Goal: Task Accomplishment & Management: Manage account settings

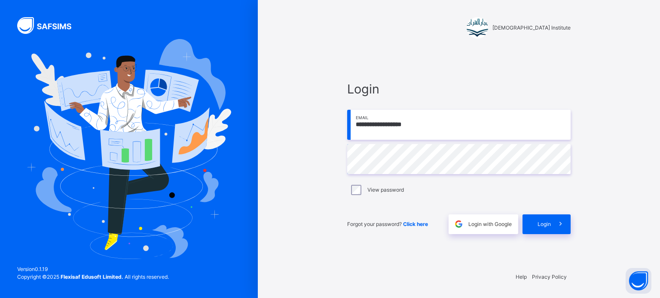
click at [433, 126] on input "**********" at bounding box center [458, 125] width 223 height 30
type input "**********"
click at [562, 227] on icon at bounding box center [560, 224] width 9 height 10
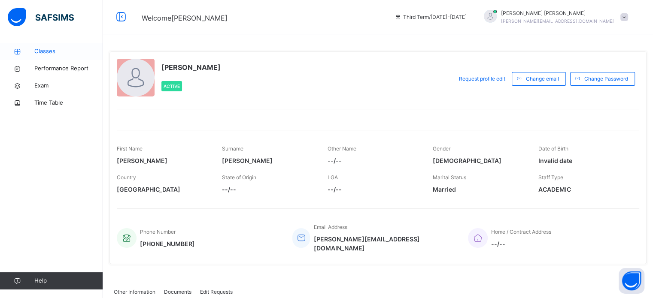
click at [61, 46] on link "Classes" at bounding box center [51, 51] width 103 height 17
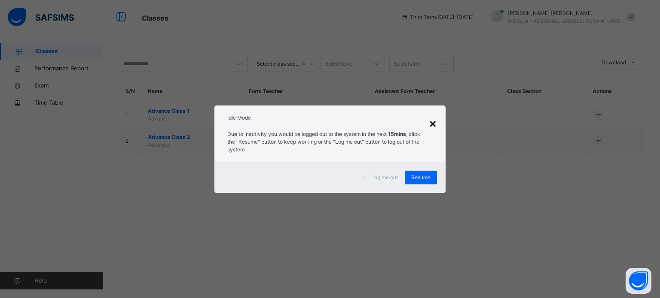
click at [432, 126] on div "×" at bounding box center [433, 123] width 8 height 18
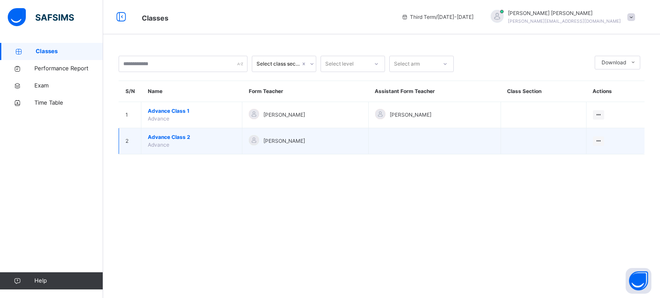
click at [181, 137] on span "Advance Class 2" at bounding box center [192, 138] width 88 height 8
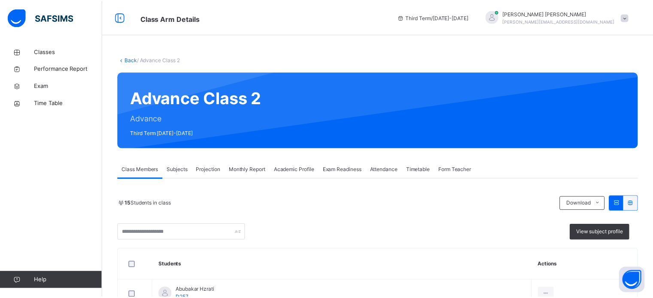
scroll to position [84, 0]
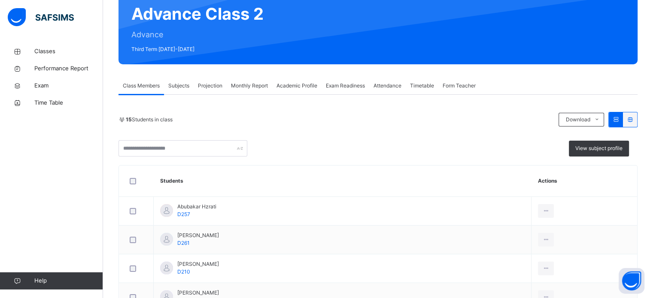
click at [252, 80] on div "Monthly Report" at bounding box center [250, 85] width 46 height 17
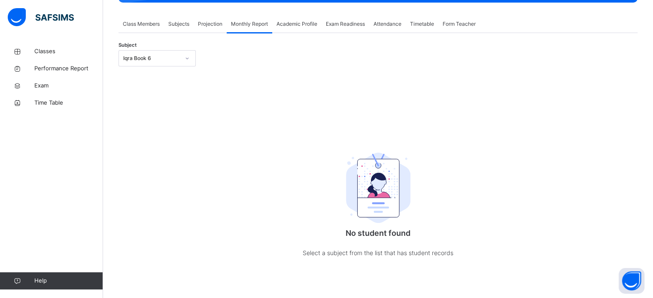
scroll to position [153, 0]
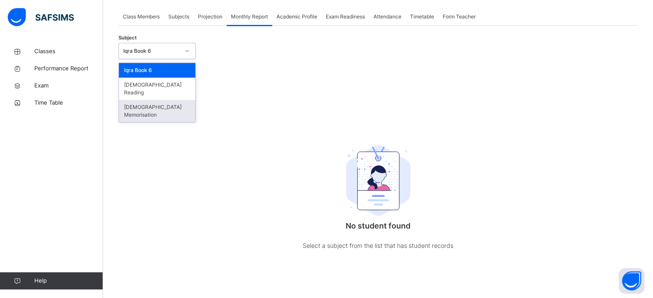
drag, startPoint x: 171, startPoint y: 49, endPoint x: 169, endPoint y: 106, distance: 56.7
click at [169, 59] on div "option [DEMOGRAPHIC_DATA] Memorisation focused, 3 of 3. 3 results available. Us…" at bounding box center [157, 51] width 77 height 16
click at [169, 106] on div "[DEMOGRAPHIC_DATA] Memorisation" at bounding box center [157, 111] width 76 height 22
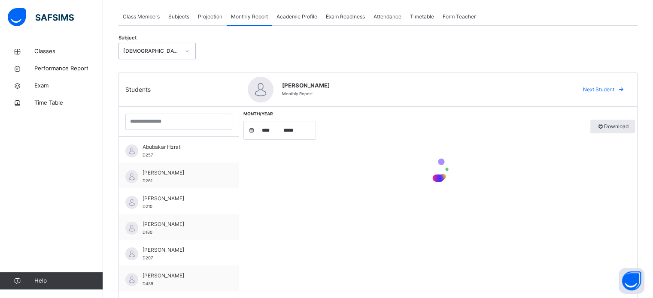
select select "****"
select select "*"
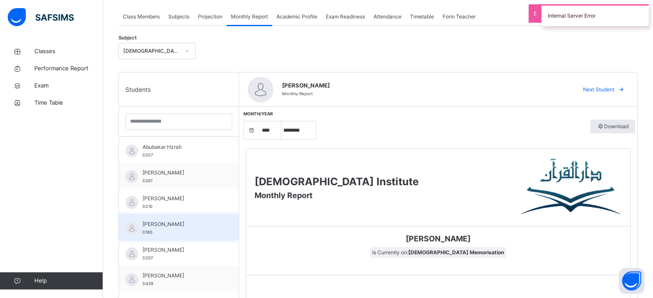
click at [207, 223] on span "[PERSON_NAME]" at bounding box center [181, 225] width 77 height 8
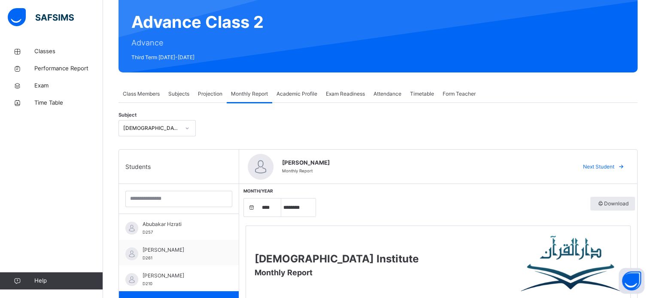
scroll to position [76, 0]
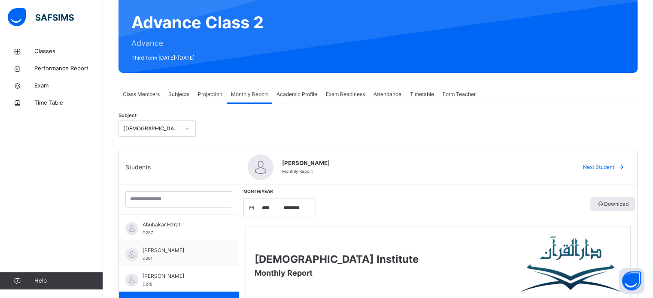
click at [202, 94] on span "Projection" at bounding box center [210, 95] width 24 height 8
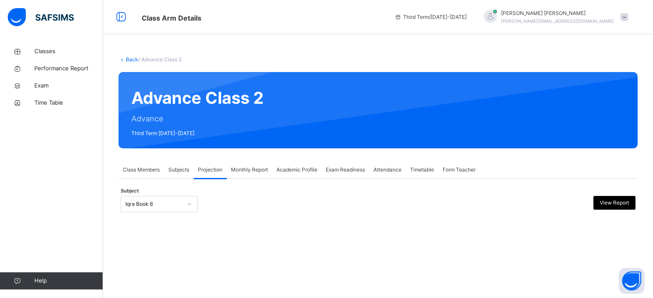
scroll to position [0, 0]
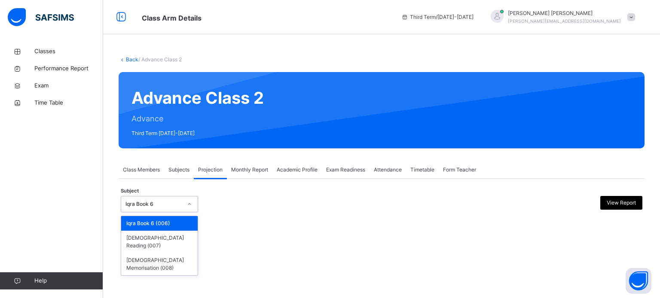
click at [164, 208] on div "Iqra Book 6" at bounding box center [153, 205] width 57 height 8
click at [160, 255] on div "[DEMOGRAPHIC_DATA] Memorisation (008)" at bounding box center [159, 264] width 76 height 22
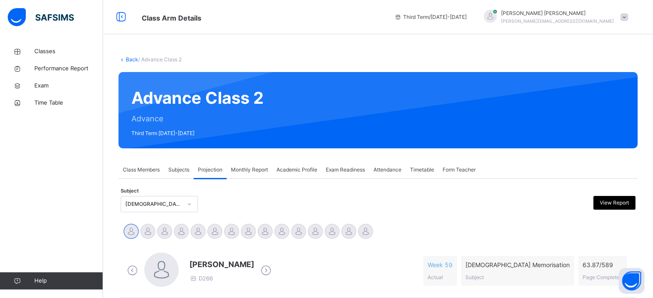
click at [160, 255] on div at bounding box center [161, 270] width 34 height 34
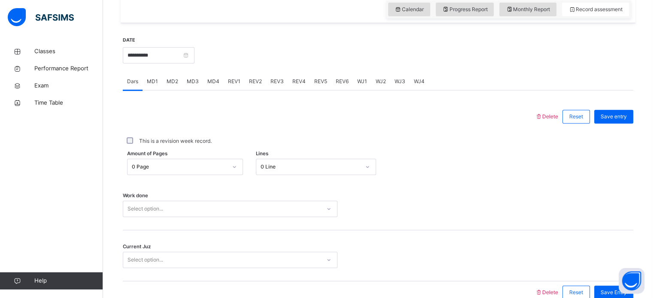
scroll to position [303, 0]
click at [142, 55] on input "**********" at bounding box center [159, 55] width 72 height 16
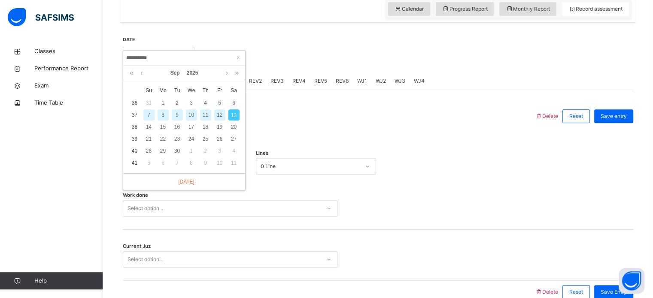
click at [174, 116] on div "9" at bounding box center [177, 114] width 11 height 11
type input "**********"
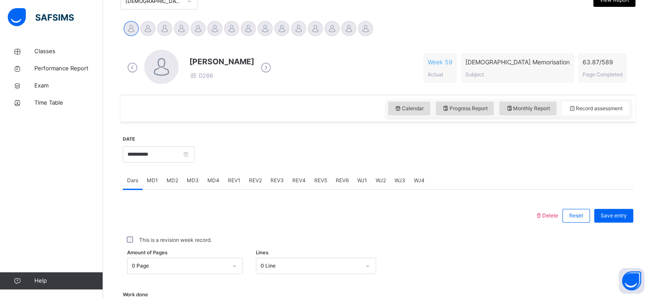
scroll to position [198, 0]
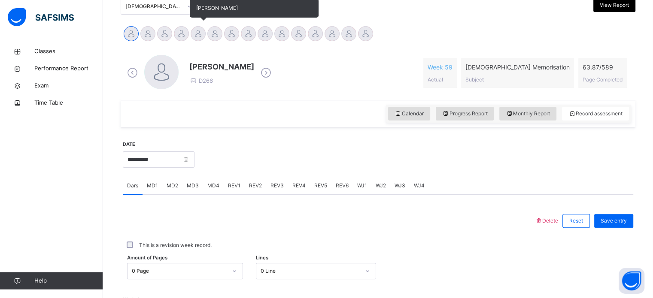
click at [202, 35] on div at bounding box center [198, 33] width 15 height 15
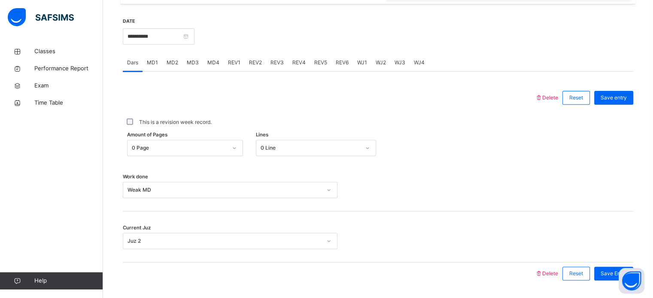
scroll to position [316, 0]
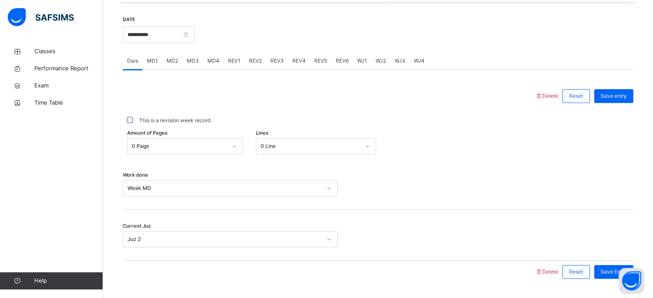
click at [208, 65] on span "MD4" at bounding box center [213, 61] width 12 height 8
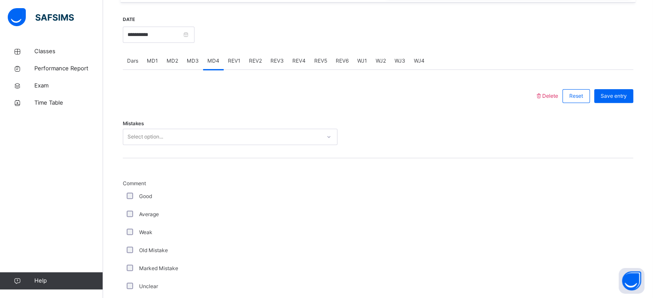
drag, startPoint x: 180, startPoint y: 147, endPoint x: 86, endPoint y: 143, distance: 94.1
click at [86, 143] on div "Classes Performance Report Exam Time Table Help" at bounding box center [51, 166] width 103 height 264
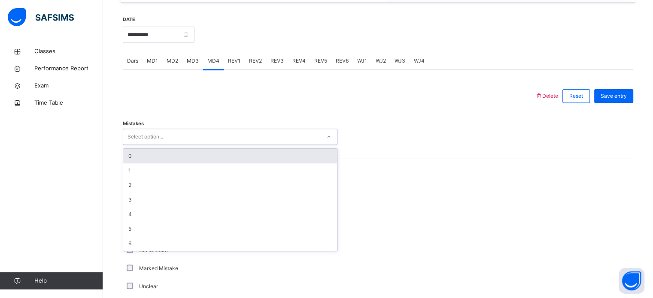
click at [207, 143] on div "Select option..." at bounding box center [222, 137] width 198 height 13
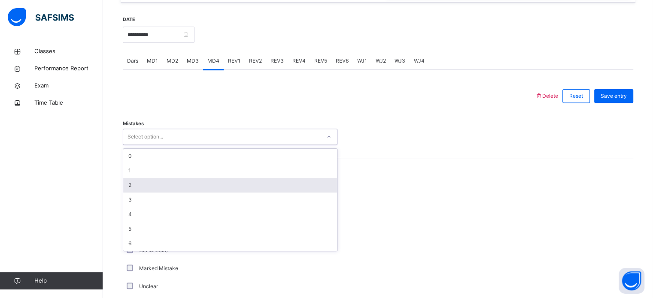
click at [208, 187] on div "2" at bounding box center [230, 185] width 214 height 15
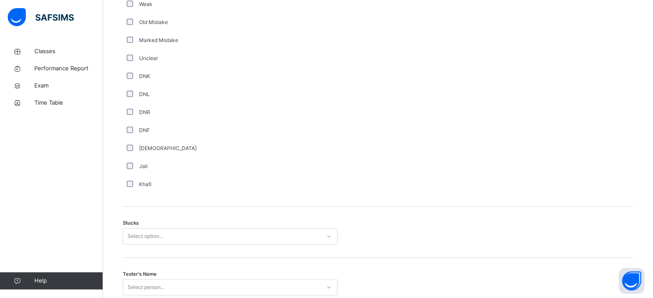
scroll to position [545, 0]
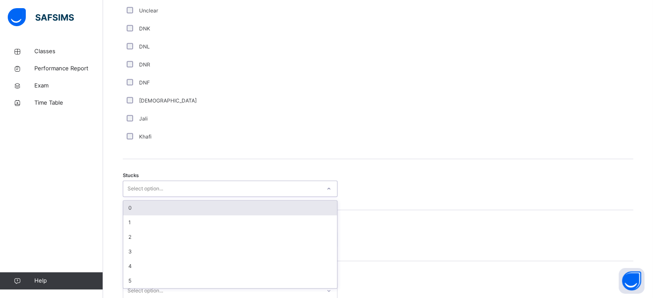
click at [131, 197] on div "option 0 focused, 1 of 6. 6 results available. Use Up and Down to choose option…" at bounding box center [230, 189] width 215 height 16
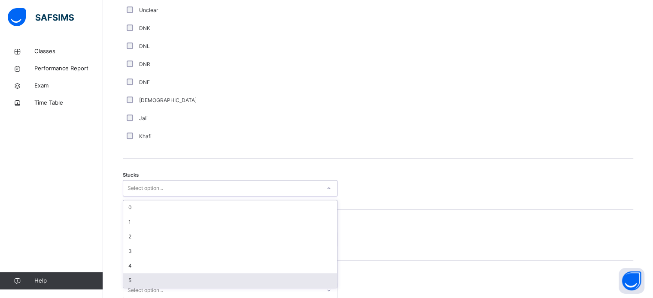
click at [132, 287] on div "5" at bounding box center [230, 281] width 214 height 15
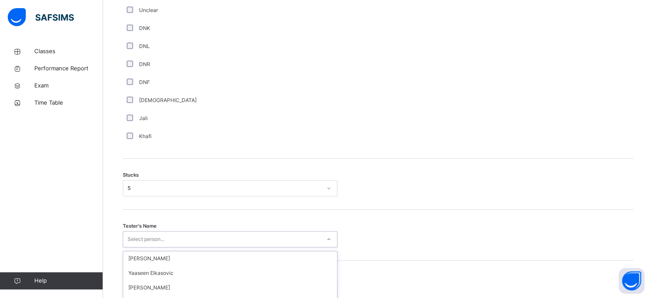
scroll to position [673, 0]
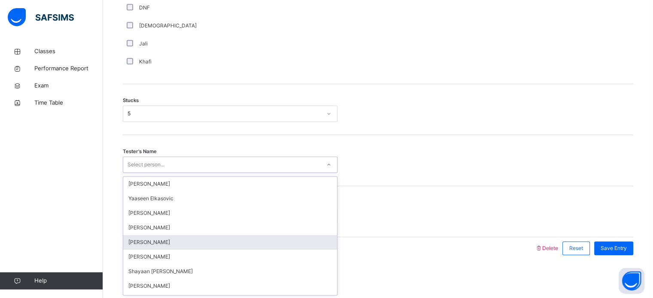
click at [168, 173] on div "option [PERSON_NAME] focused, 5 of 90. 90 results available. Use Up and Down to…" at bounding box center [230, 165] width 215 height 16
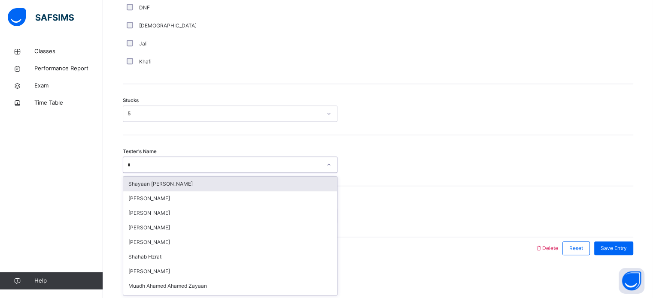
type input "**"
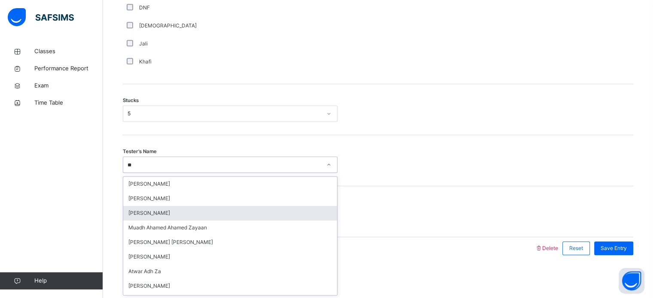
click at [150, 212] on div "[PERSON_NAME]" at bounding box center [230, 213] width 214 height 15
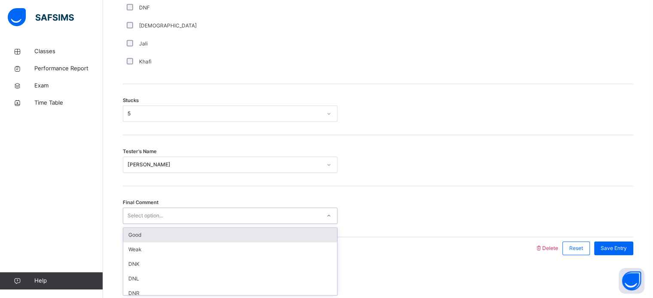
click at [151, 213] on div "Select option..." at bounding box center [146, 216] width 36 height 16
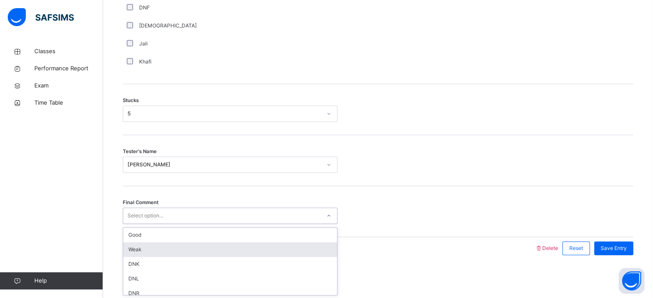
click at [151, 254] on div "Weak" at bounding box center [230, 250] width 214 height 15
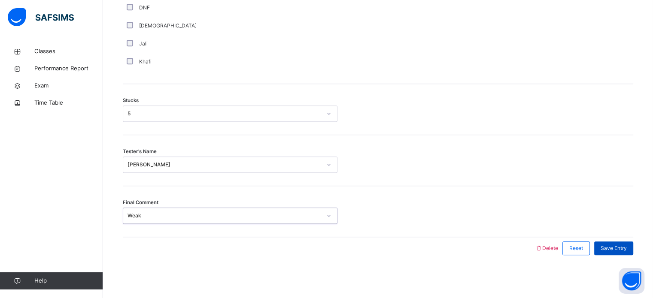
click at [620, 251] on span "Save Entry" at bounding box center [614, 249] width 26 height 8
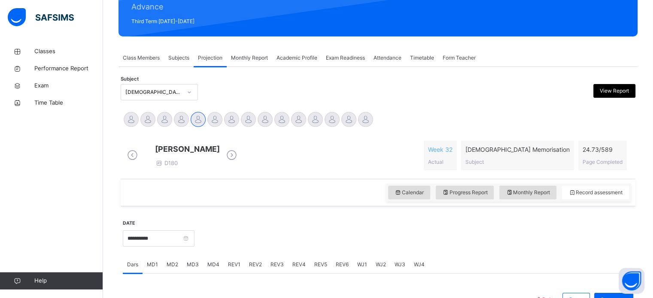
scroll to position [112, 0]
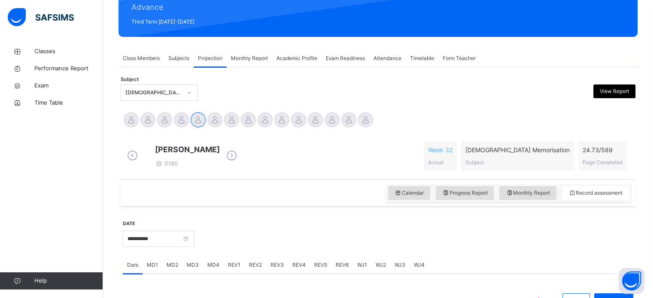
click at [251, 61] on span "Monthly Report" at bounding box center [249, 59] width 37 height 8
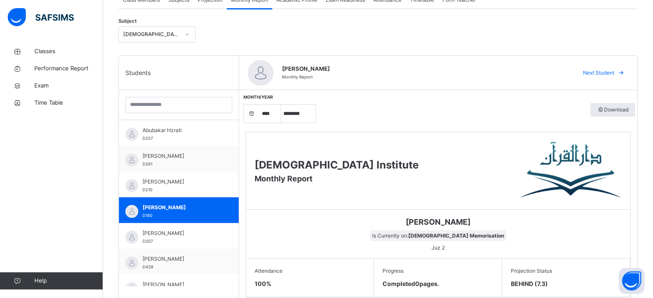
scroll to position [0, 0]
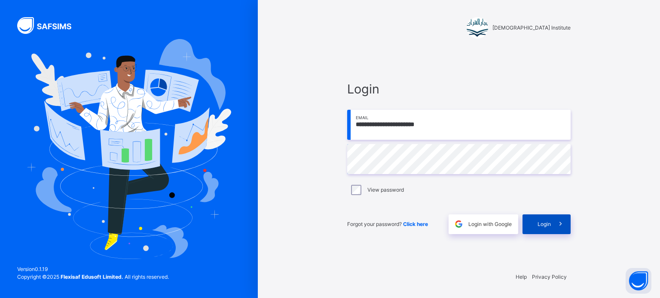
click at [541, 226] on span "Login" at bounding box center [543, 225] width 13 height 8
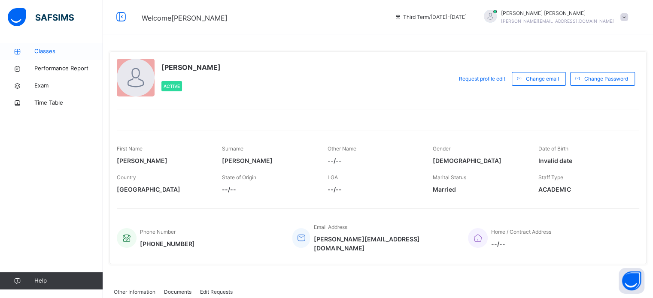
click at [62, 58] on link "Classes" at bounding box center [51, 51] width 103 height 17
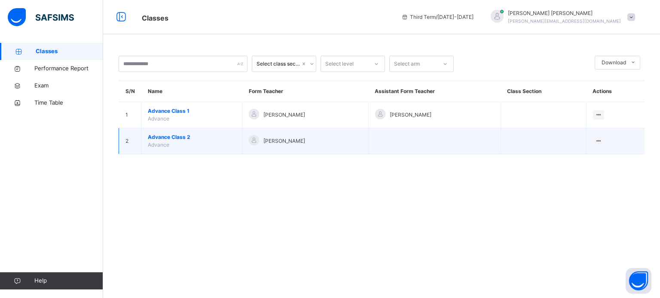
click at [170, 137] on span "Advance Class 2" at bounding box center [192, 138] width 88 height 8
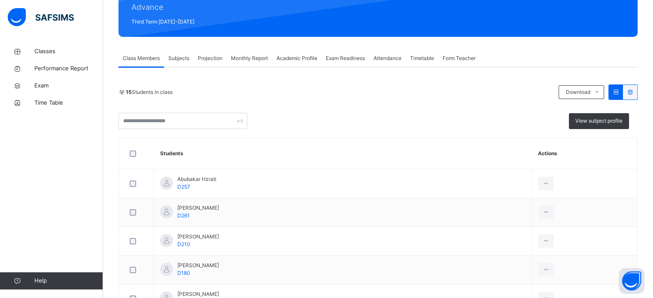
scroll to position [112, 0]
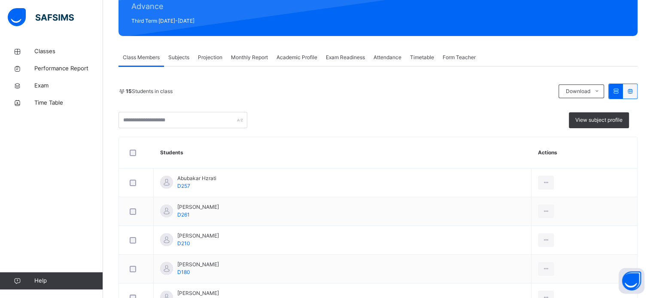
click at [213, 56] on span "Projection" at bounding box center [210, 58] width 24 height 8
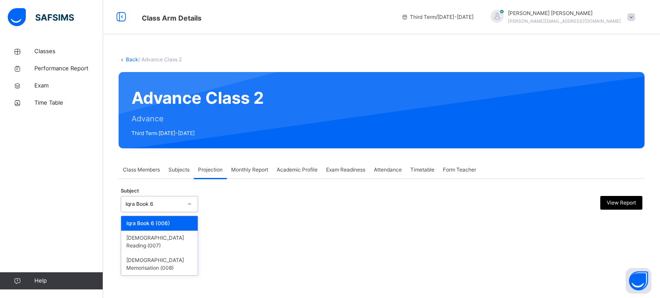
click at [176, 204] on div "Iqra Book 6" at bounding box center [153, 205] width 57 height 8
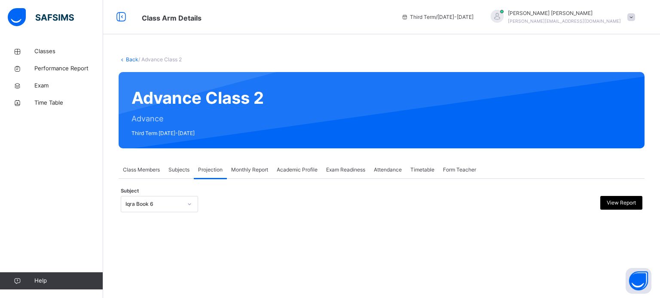
click at [173, 264] on div "Back / Advance Class 2 Advance Class 2 Advance Third Term [DATE]-[DATE] Class M…" at bounding box center [381, 149] width 556 height 298
click at [159, 216] on div "Subject Iqra Book 6 View Report" at bounding box center [381, 204] width 521 height 25
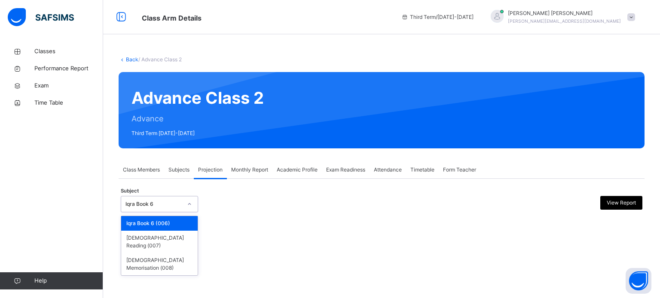
click at [161, 206] on div "Iqra Book 6" at bounding box center [153, 205] width 57 height 8
click at [159, 253] on div "[DEMOGRAPHIC_DATA] Memorisation (008)" at bounding box center [159, 264] width 76 height 22
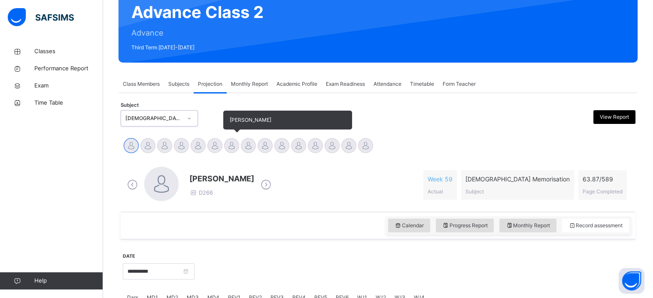
scroll to position [94, 0]
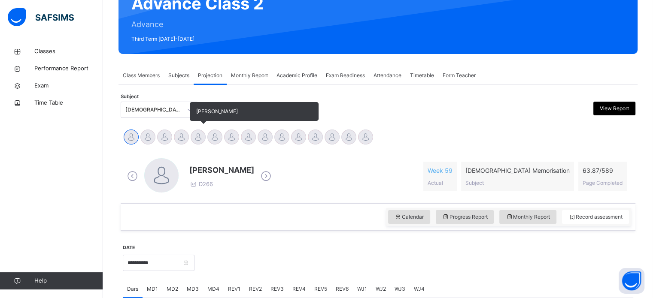
click at [202, 137] on div at bounding box center [198, 137] width 15 height 15
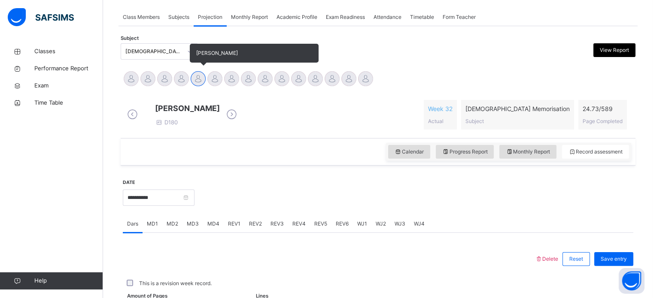
click at [202, 136] on div "[PERSON_NAME] D180 Week 32 Actual [DEMOGRAPHIC_DATA] Memorisation Subject 24.73…" at bounding box center [378, 115] width 511 height 43
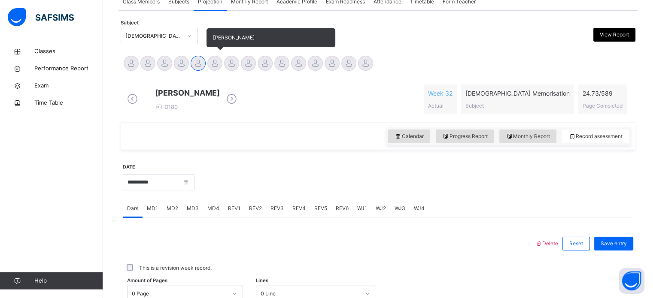
click at [214, 59] on div at bounding box center [214, 63] width 15 height 15
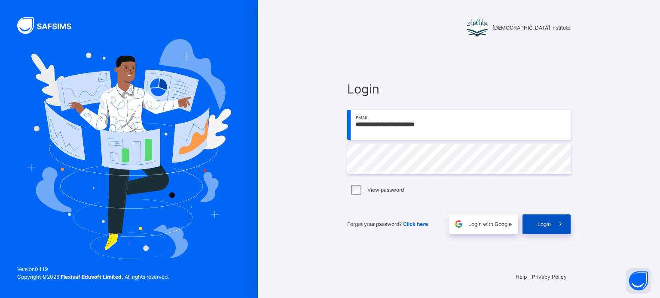
click at [538, 226] on span "Login" at bounding box center [543, 225] width 13 height 8
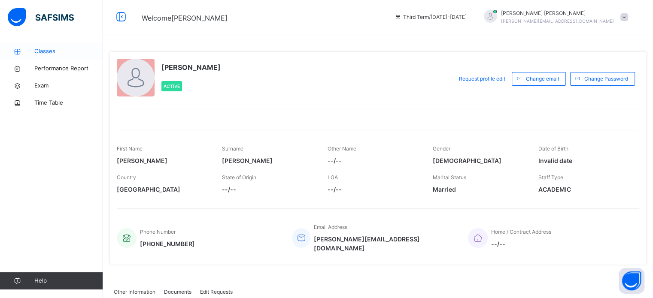
click at [43, 44] on link "Classes" at bounding box center [51, 51] width 103 height 17
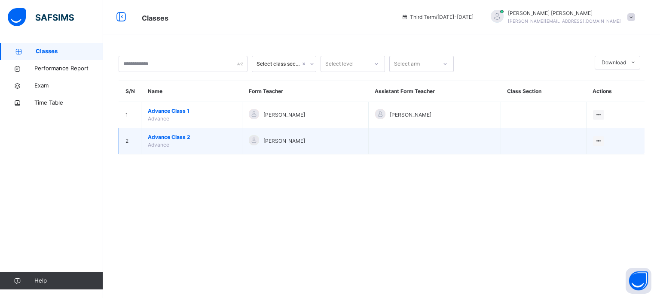
drag, startPoint x: 166, startPoint y: 129, endPoint x: 167, endPoint y: 136, distance: 6.9
click at [167, 136] on td "Advance Class 2 Advance" at bounding box center [191, 141] width 101 height 26
click at [167, 136] on span "Advance Class 2" at bounding box center [192, 138] width 88 height 8
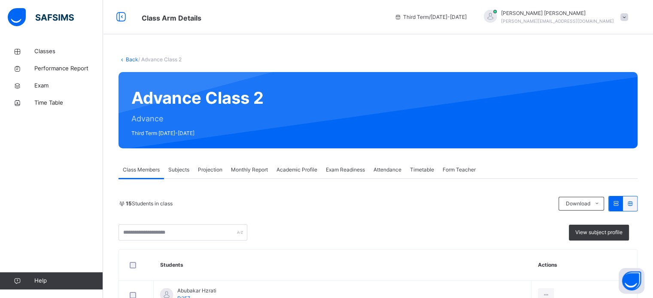
scroll to position [135, 0]
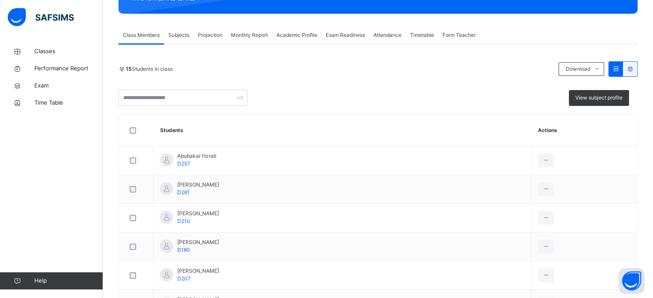
click at [634, 69] on icon at bounding box center [629, 69] width 7 height 6
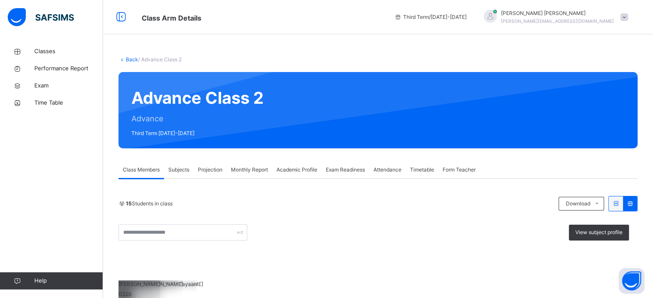
click at [618, 197] on div at bounding box center [616, 204] width 14 height 15
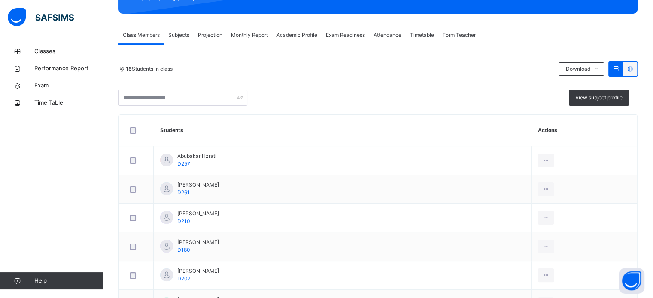
click at [634, 68] on icon at bounding box center [629, 69] width 7 height 6
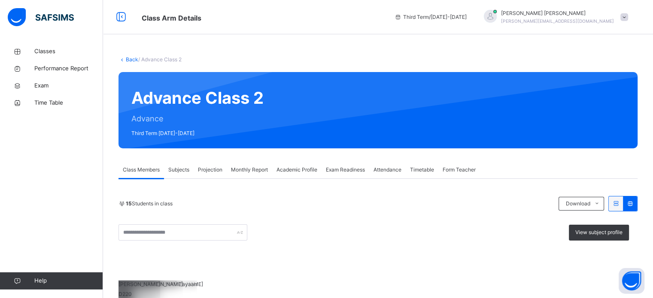
scroll to position [73, 0]
click at [199, 166] on span "Projection" at bounding box center [210, 170] width 24 height 8
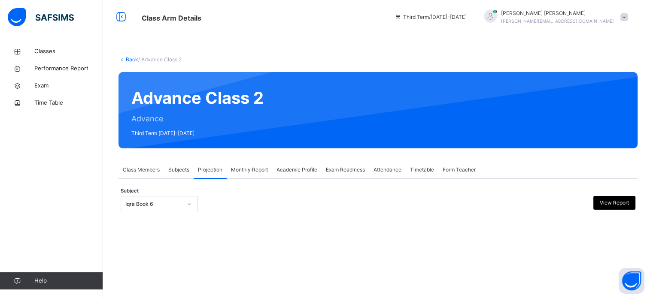
scroll to position [0, 0]
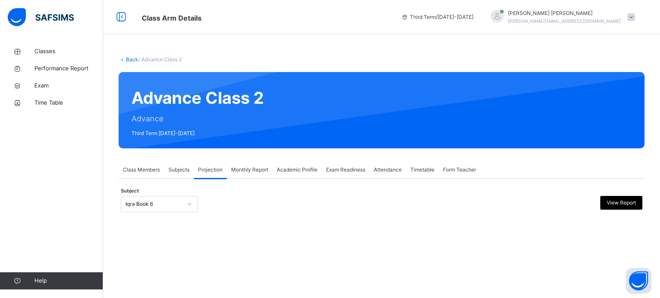
click at [184, 210] on div at bounding box center [189, 205] width 15 height 14
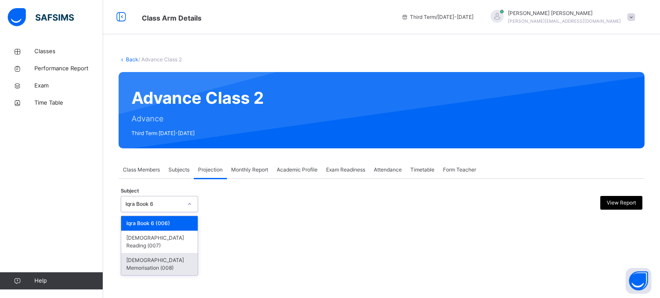
click at [170, 253] on div "[DEMOGRAPHIC_DATA] Memorisation (008)" at bounding box center [159, 264] width 76 height 22
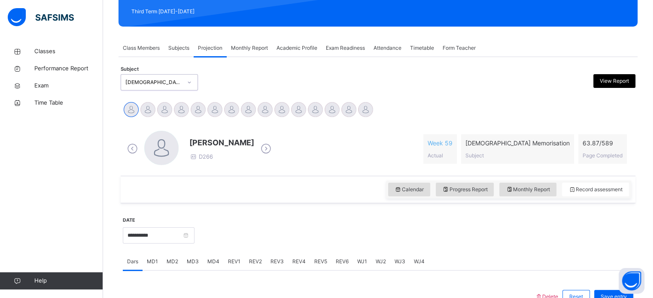
scroll to position [124, 0]
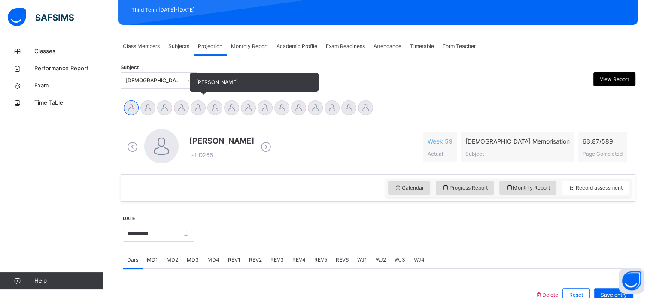
click at [195, 109] on div at bounding box center [198, 107] width 15 height 15
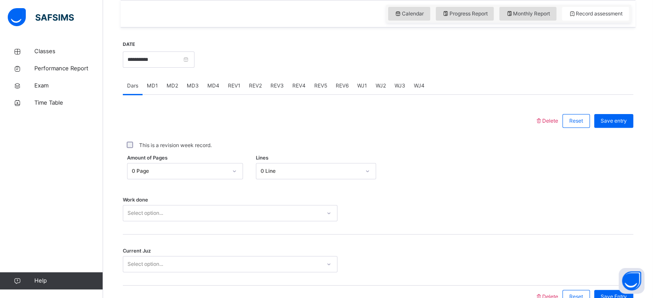
scroll to position [313, 0]
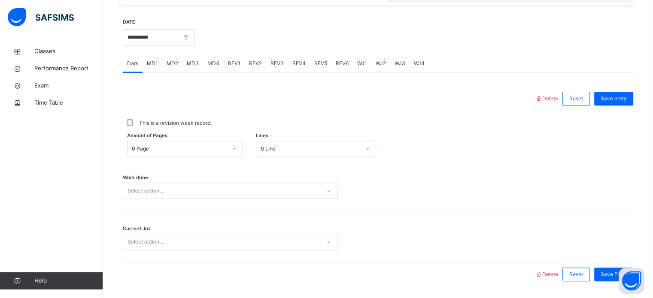
click at [188, 72] on div "MD3" at bounding box center [192, 63] width 21 height 17
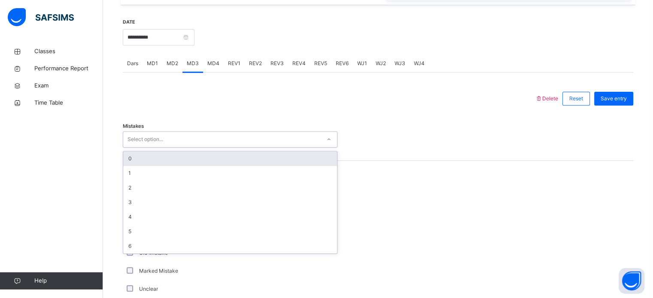
drag, startPoint x: 170, startPoint y: 148, endPoint x: 153, endPoint y: 164, distance: 23.4
click at [153, 148] on div "option 0 focused, 1 of 7. 7 results available. Use Up and Down to choose option…" at bounding box center [230, 139] width 215 height 16
click at [153, 164] on div "0" at bounding box center [230, 159] width 214 height 15
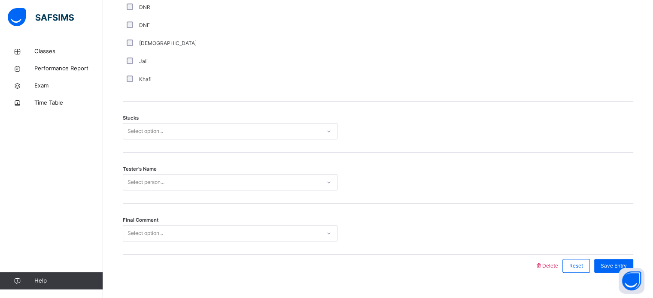
scroll to position [673, 0]
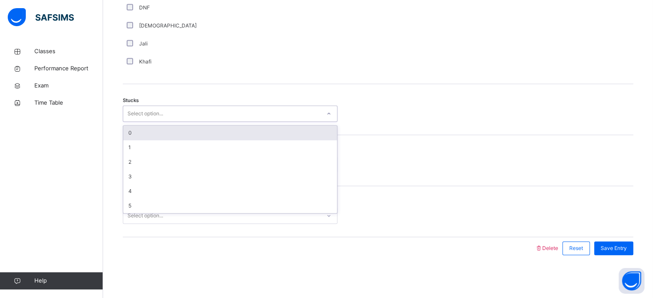
click at [142, 113] on div "Select option..." at bounding box center [146, 114] width 36 height 16
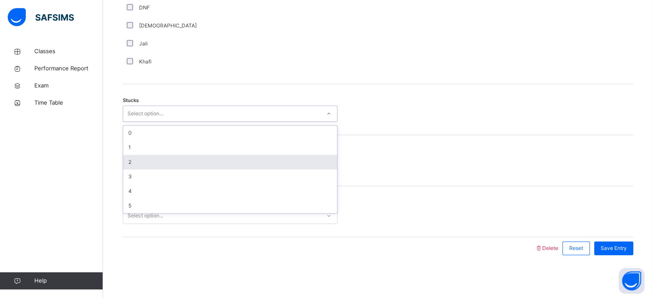
click at [135, 164] on div "2" at bounding box center [230, 162] width 214 height 15
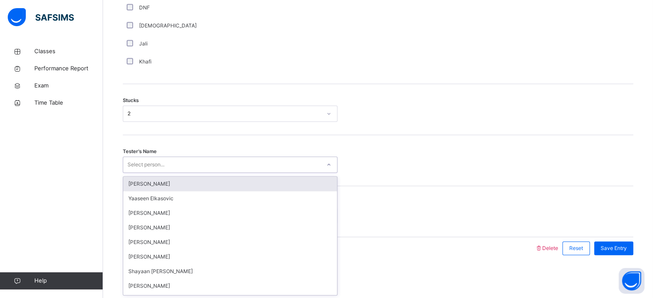
click at [136, 164] on div "Select person..." at bounding box center [146, 165] width 37 height 16
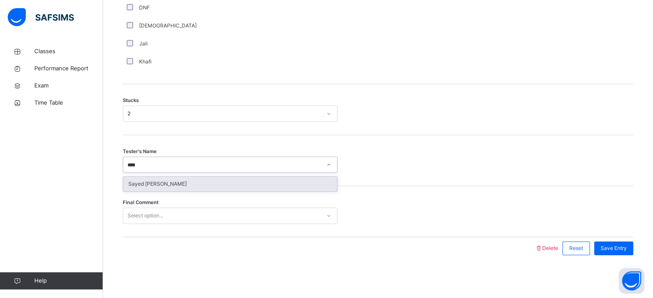
type input "*****"
click at [137, 185] on div "Sayed [PERSON_NAME]" at bounding box center [230, 184] width 214 height 15
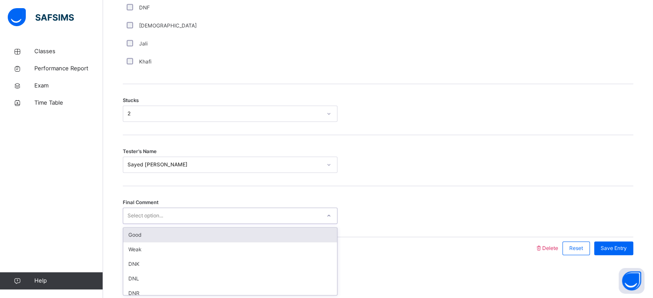
click at [139, 209] on div "Select option..." at bounding box center [230, 216] width 215 height 16
click at [137, 236] on div "Good" at bounding box center [230, 235] width 214 height 15
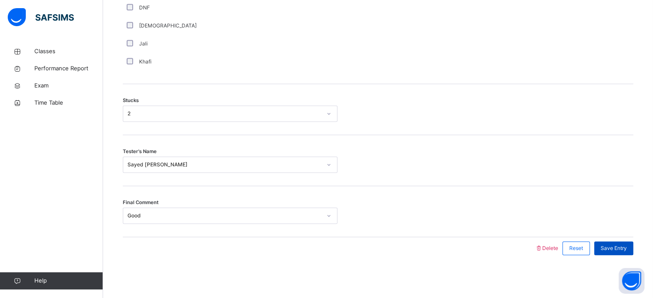
click at [617, 245] on span "Save Entry" at bounding box center [614, 249] width 26 height 8
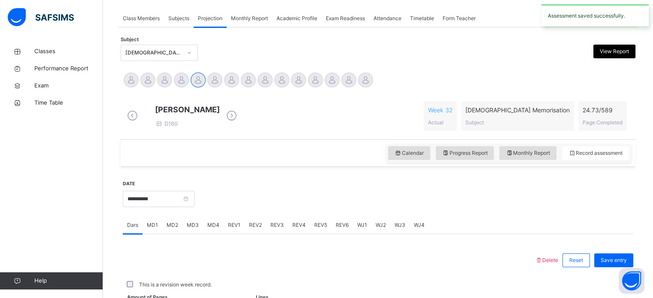
scroll to position [346, 0]
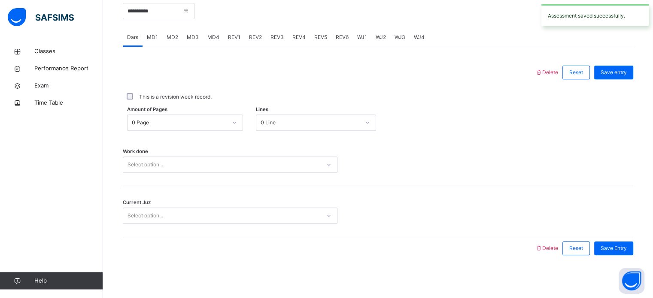
click at [211, 38] on span "MD4" at bounding box center [213, 37] width 12 height 8
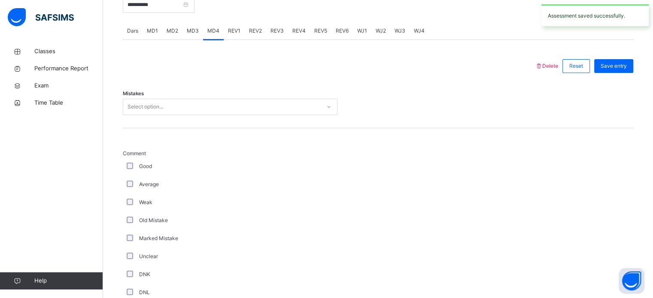
scroll to position [673, 0]
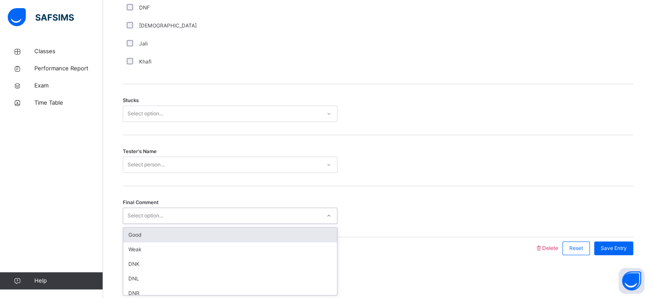
click at [152, 211] on div "Select option..." at bounding box center [146, 216] width 36 height 16
click at [152, 237] on div "Good" at bounding box center [230, 235] width 214 height 15
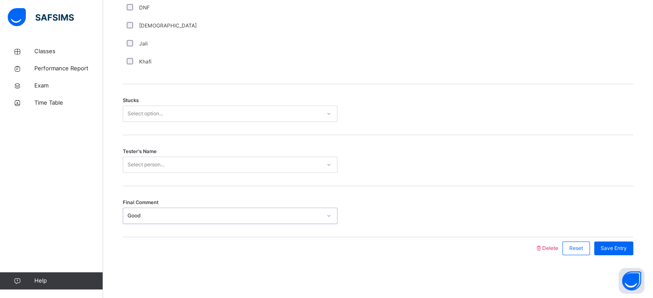
click at [140, 163] on div "Select person..." at bounding box center [146, 165] width 37 height 16
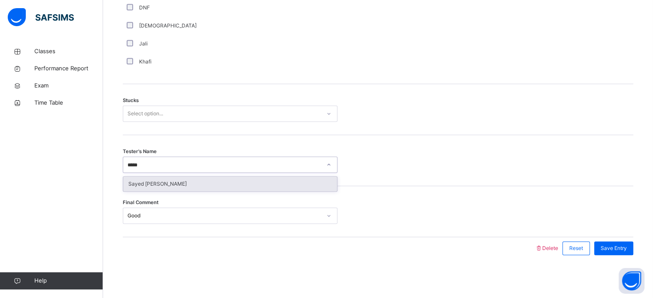
type input "******"
click at [146, 183] on div "Sayed [PERSON_NAME]" at bounding box center [230, 184] width 214 height 15
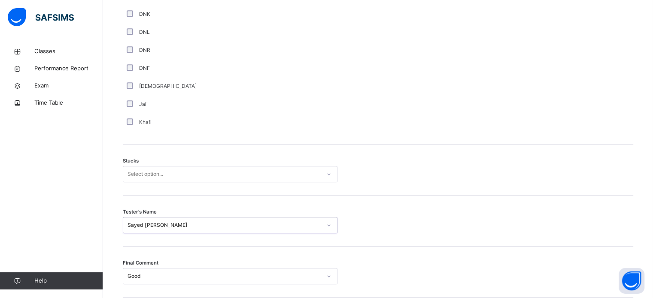
scroll to position [605, 0]
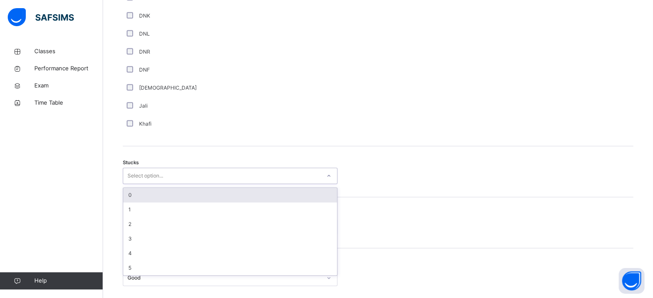
click at [144, 182] on div "Select option..." at bounding box center [146, 176] width 36 height 16
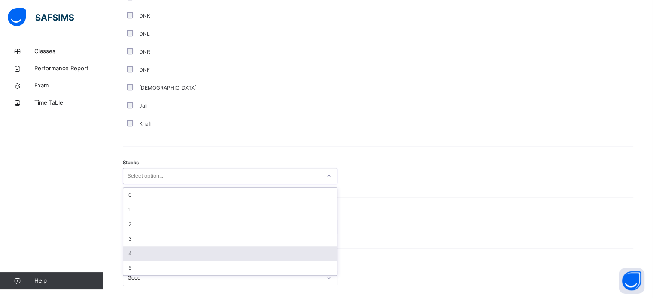
click at [133, 259] on div "4" at bounding box center [230, 253] width 214 height 15
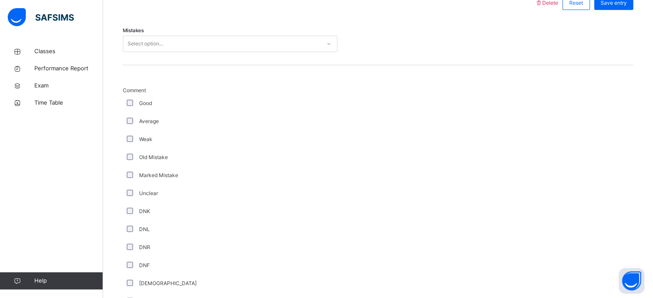
scroll to position [409, 0]
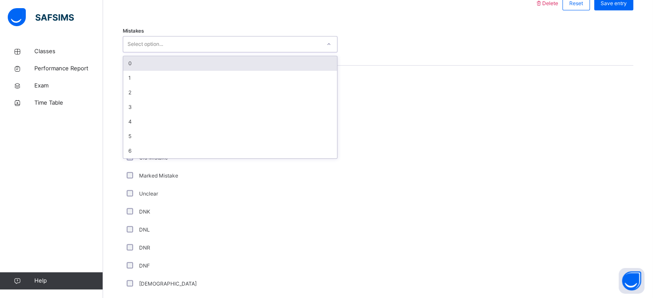
click at [143, 48] on div "Select option..." at bounding box center [146, 44] width 36 height 16
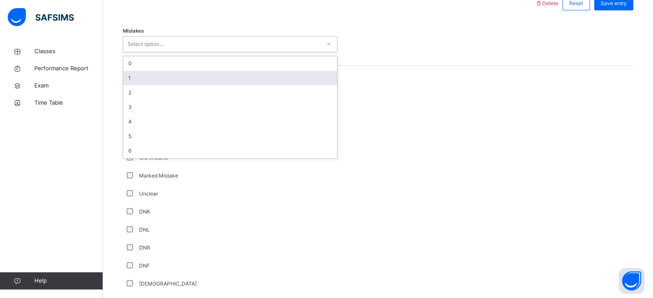
click at [138, 85] on div "1" at bounding box center [230, 78] width 214 height 15
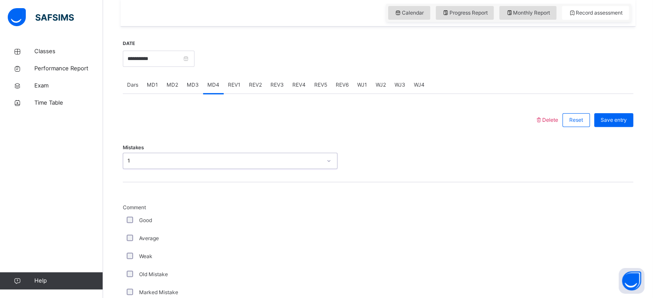
scroll to position [292, 0]
click at [623, 125] on span "Save entry" at bounding box center [614, 121] width 26 height 8
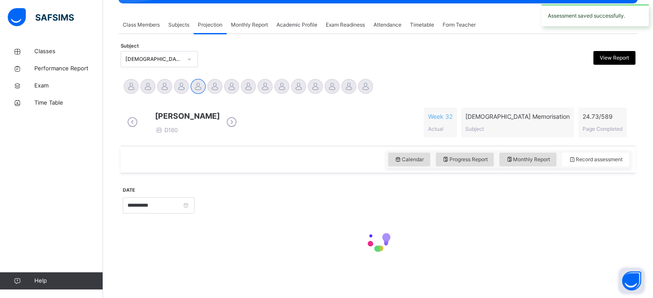
scroll to position [152, 0]
click at [636, 273] on button "Open asap" at bounding box center [632, 281] width 26 height 26
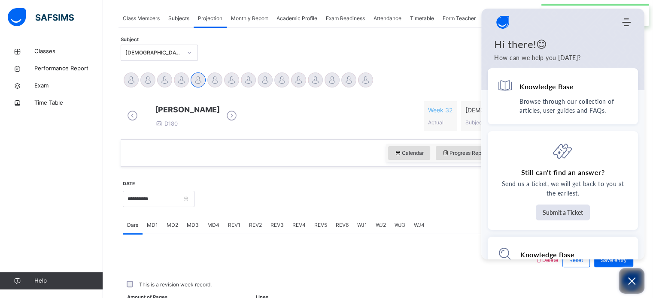
click at [627, 276] on icon "Open asap" at bounding box center [631, 281] width 11 height 11
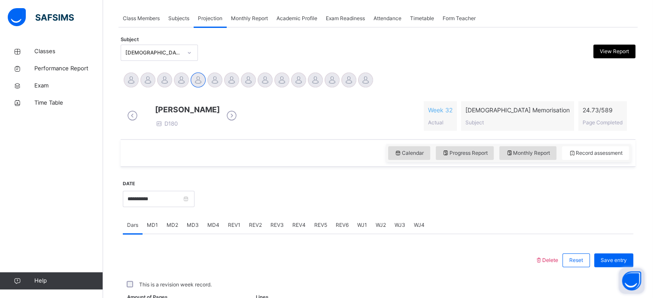
click at [627, 276] on button "Open asap" at bounding box center [632, 281] width 26 height 26
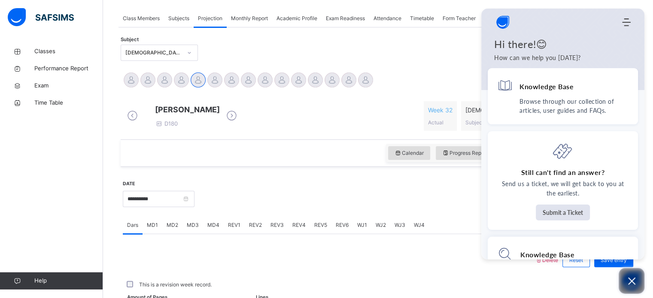
click at [419, 137] on div "[PERSON_NAME] D180 Week 32 Actual [DEMOGRAPHIC_DATA] Memorisation Subject 24.73…" at bounding box center [378, 116] width 511 height 43
click at [630, 285] on icon "Open asap" at bounding box center [631, 281] width 11 height 11
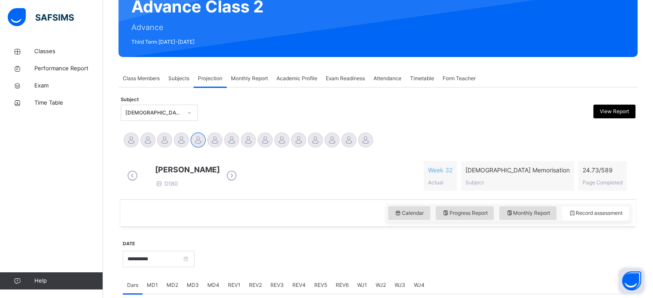
scroll to position [91, 0]
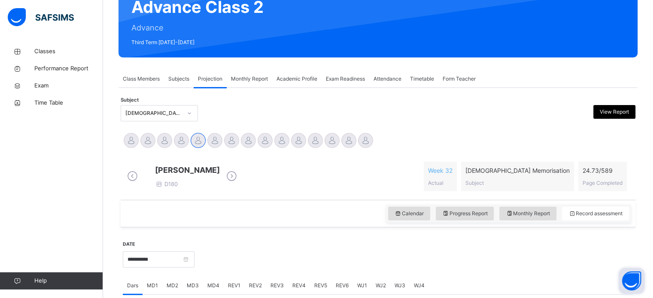
click at [245, 79] on span "Monthly Report" at bounding box center [249, 79] width 37 height 8
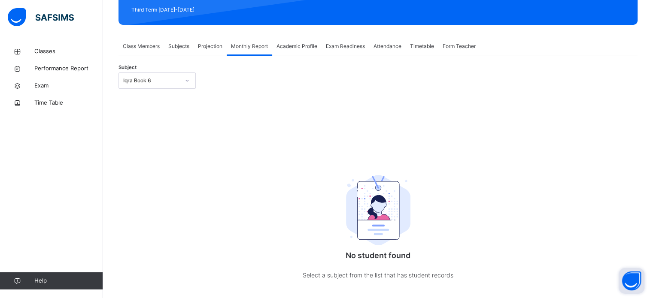
scroll to position [125, 0]
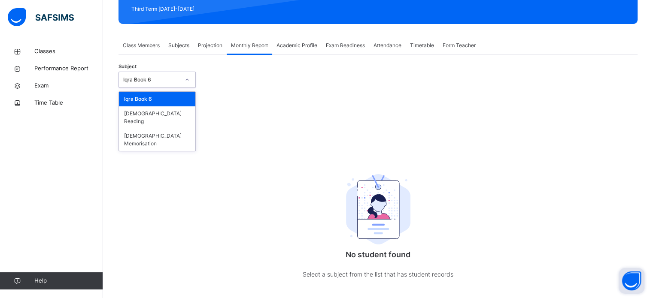
click at [175, 79] on div "Iqra Book 6" at bounding box center [151, 80] width 57 height 8
click at [176, 132] on div "[DEMOGRAPHIC_DATA] Memorisation" at bounding box center [157, 140] width 76 height 22
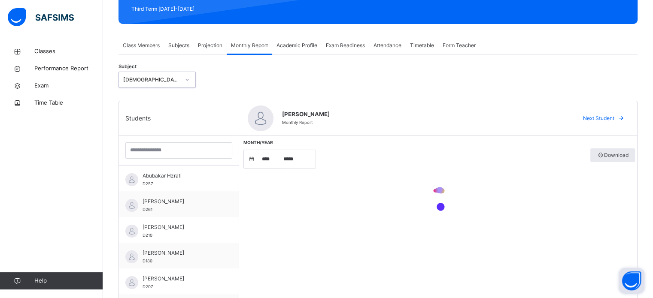
select select "****"
select select "*"
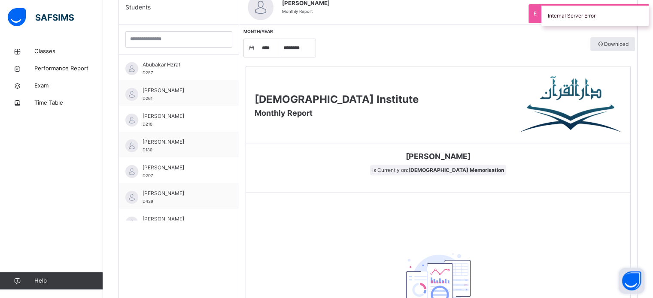
scroll to position [263, 0]
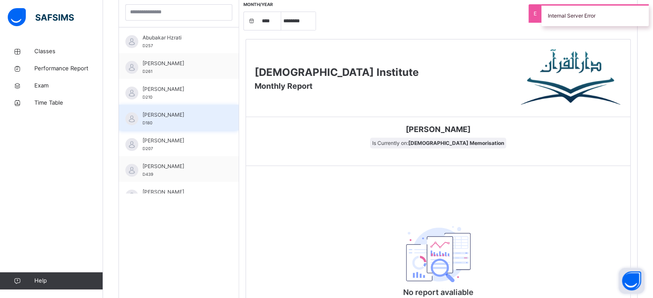
click at [164, 113] on span "[PERSON_NAME]" at bounding box center [181, 115] width 77 height 8
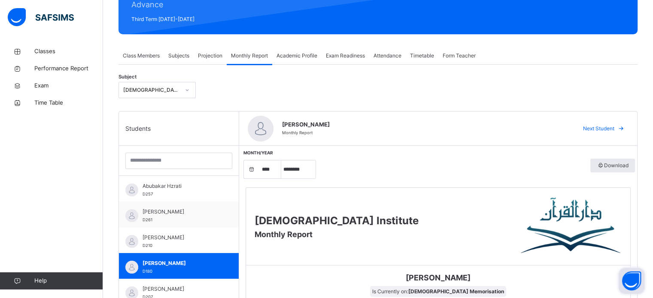
scroll to position [113, 0]
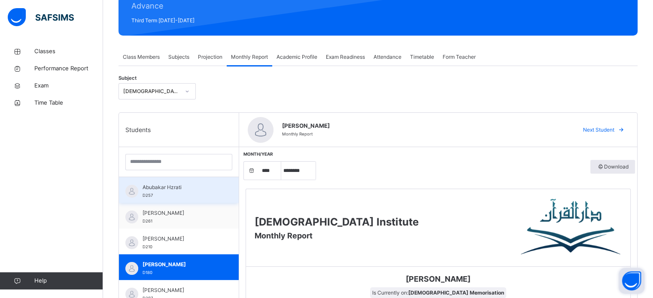
click at [154, 187] on span "Abubakar Hzrati" at bounding box center [181, 188] width 77 height 8
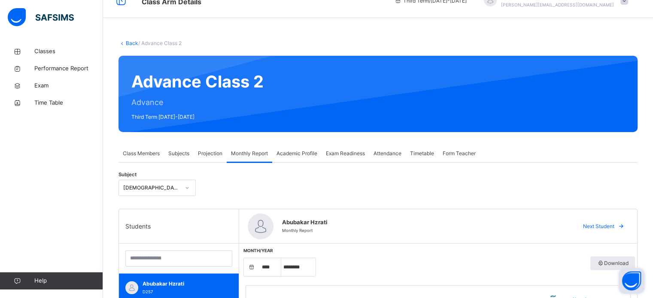
scroll to position [0, 0]
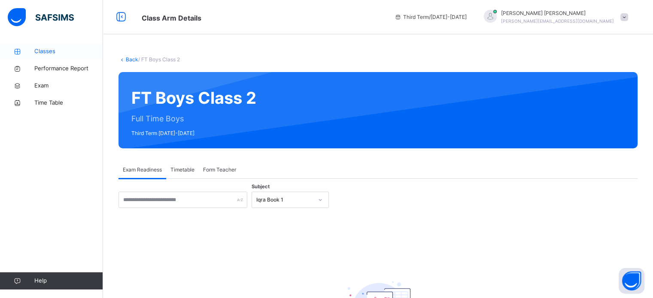
click at [26, 54] on icon at bounding box center [17, 52] width 34 height 6
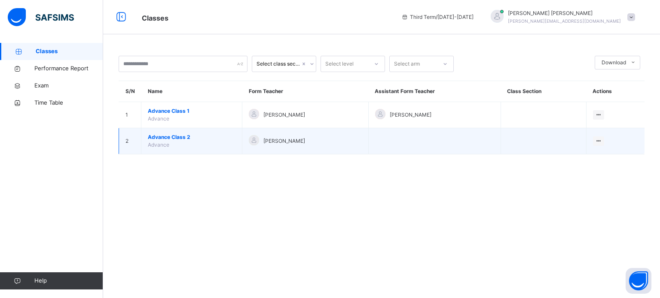
click at [167, 135] on span "Advance Class 2" at bounding box center [192, 138] width 88 height 8
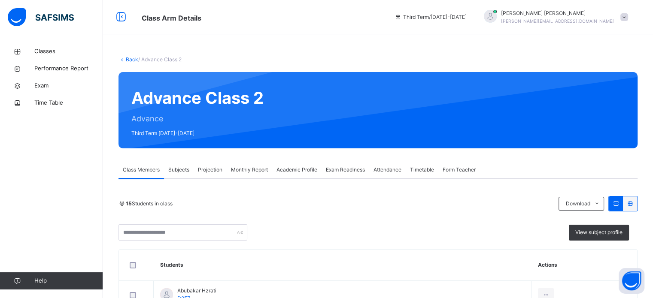
click at [215, 168] on span "Projection" at bounding box center [210, 170] width 24 height 8
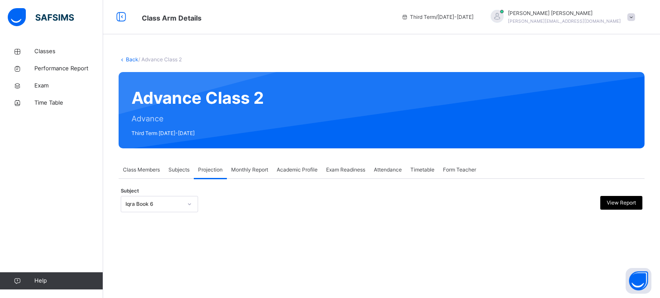
click at [140, 207] on div "Iqra Book 6" at bounding box center [153, 205] width 57 height 8
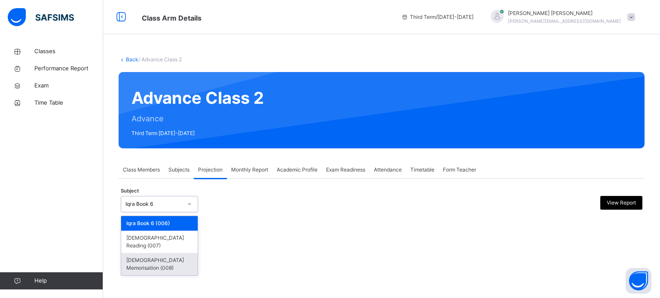
click at [155, 256] on div "[DEMOGRAPHIC_DATA] Memorisation (008)" at bounding box center [159, 264] width 76 height 22
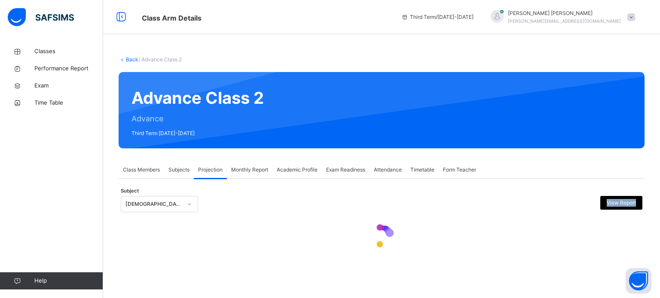
drag, startPoint x: 155, startPoint y: 256, endPoint x: 312, endPoint y: 196, distance: 168.7
click at [312, 196] on div "**********" at bounding box center [382, 225] width 526 height 66
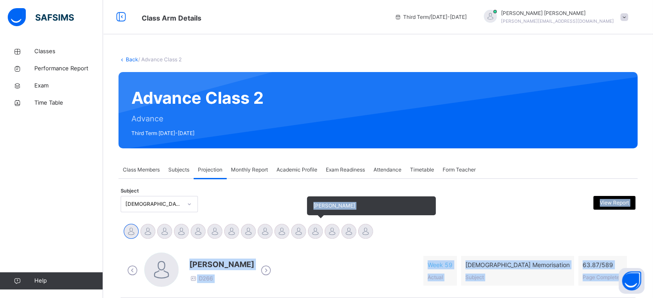
click at [316, 224] on div at bounding box center [315, 231] width 15 height 15
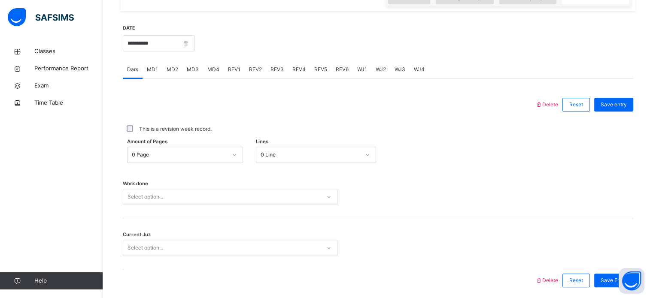
scroll to position [315, 0]
click at [195, 37] on input "**********" at bounding box center [159, 43] width 72 height 16
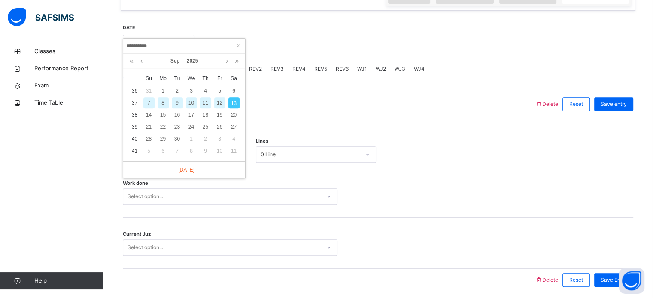
click at [259, 106] on div at bounding box center [329, 104] width 404 height 22
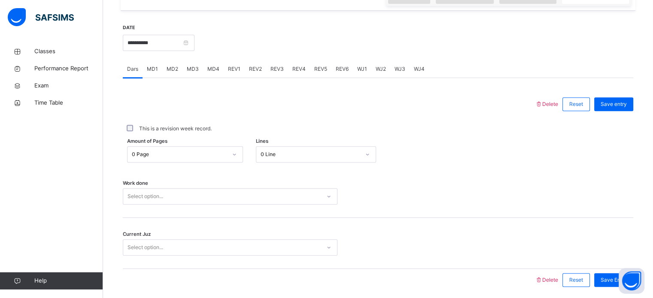
click at [173, 67] on span "MD2" at bounding box center [173, 69] width 12 height 8
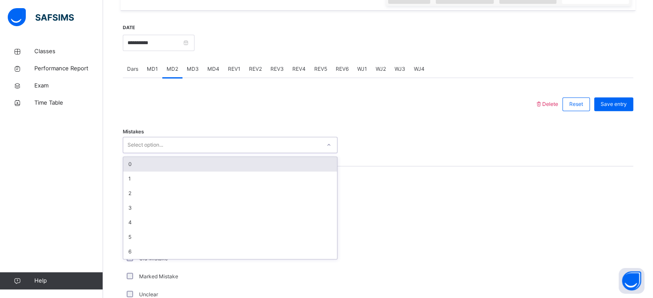
click at [204, 147] on div "Select option..." at bounding box center [222, 145] width 198 height 13
click at [223, 166] on div "0" at bounding box center [230, 164] width 214 height 15
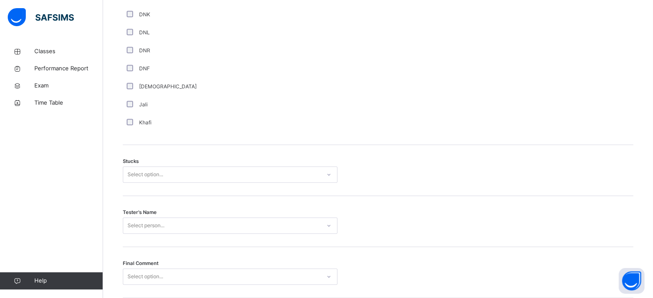
scroll to position [615, 0]
click at [166, 174] on div "Select option..." at bounding box center [222, 173] width 198 height 13
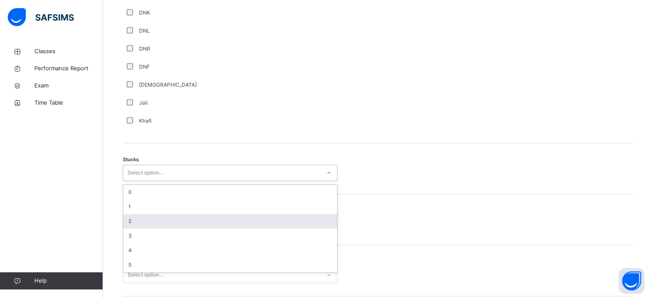
click at [161, 222] on div "2" at bounding box center [230, 221] width 214 height 15
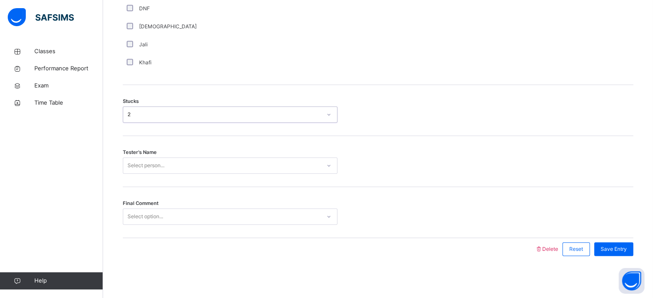
click at [167, 163] on div "Select person..." at bounding box center [222, 165] width 198 height 13
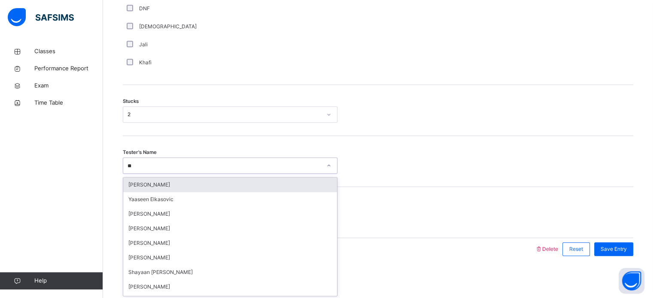
type input "***"
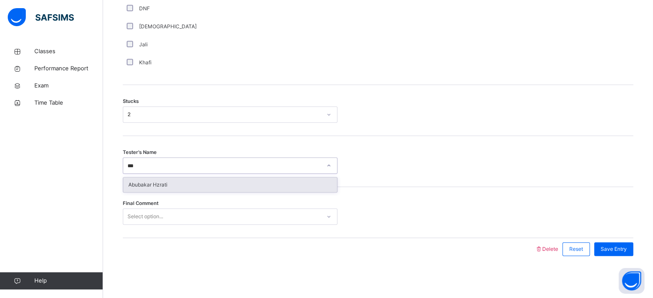
click at [174, 187] on div "Abubakar Hzrati" at bounding box center [230, 185] width 214 height 15
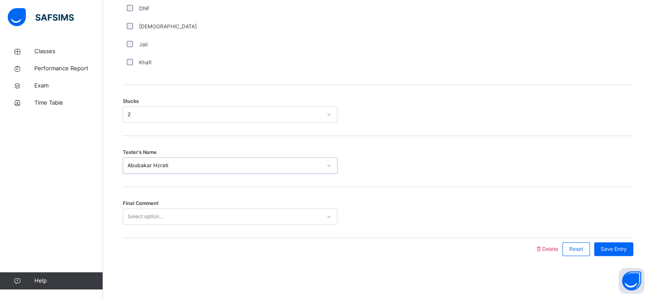
click at [179, 212] on div "Select option..." at bounding box center [222, 216] width 198 height 13
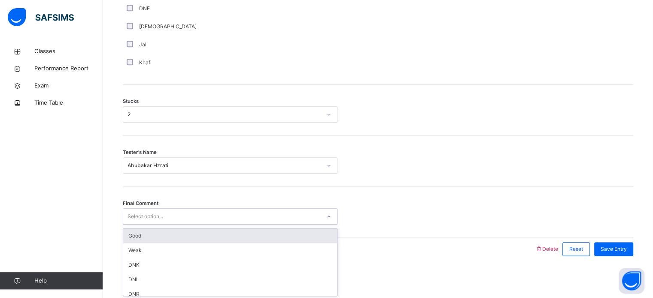
click at [186, 232] on div "Good" at bounding box center [230, 236] width 214 height 15
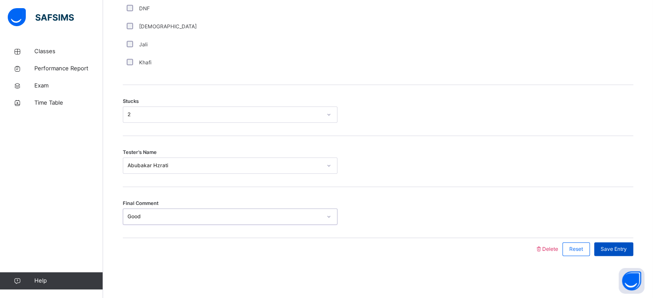
click at [618, 251] on span "Save Entry" at bounding box center [614, 250] width 26 height 8
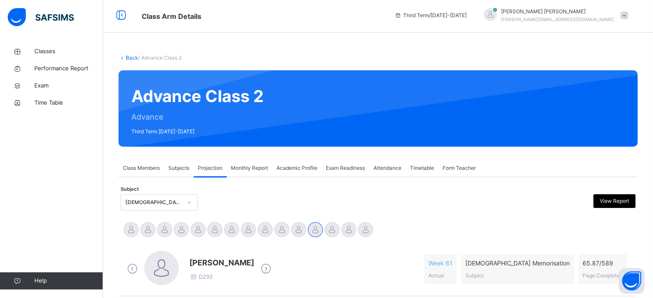
scroll to position [0, 0]
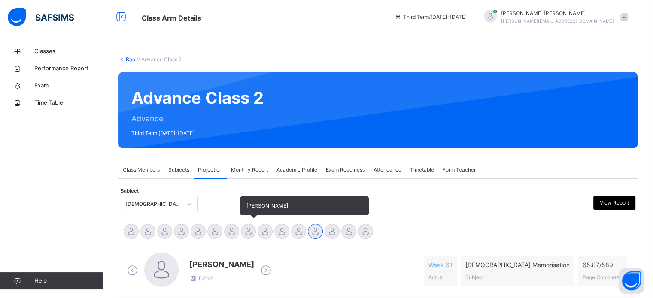
click at [246, 231] on div at bounding box center [248, 231] width 15 height 15
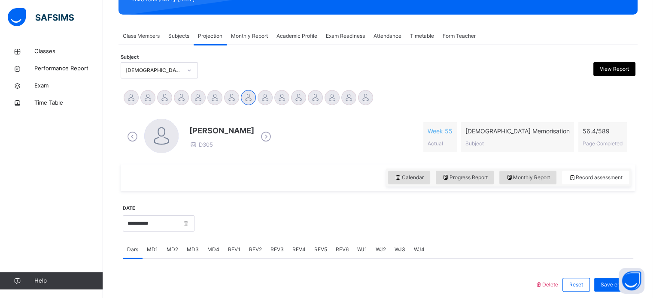
scroll to position [134, 0]
click at [255, 32] on div "Monthly Report" at bounding box center [250, 36] width 46 height 17
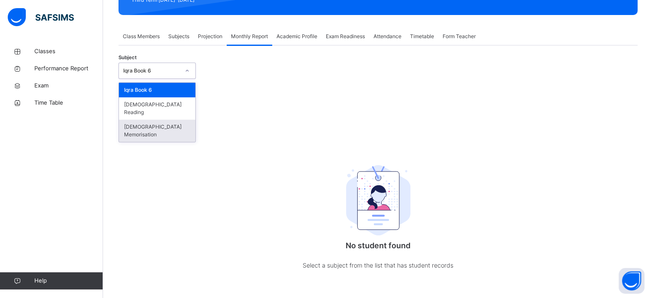
drag, startPoint x: 193, startPoint y: 72, endPoint x: 165, endPoint y: 128, distance: 63.4
click at [165, 128] on div "Subject option Quran Memorisation focused, 3 of 3. 3 results available. Use Up …" at bounding box center [378, 177] width 519 height 238
click at [164, 120] on div "[DEMOGRAPHIC_DATA] Memorisation" at bounding box center [157, 131] width 76 height 22
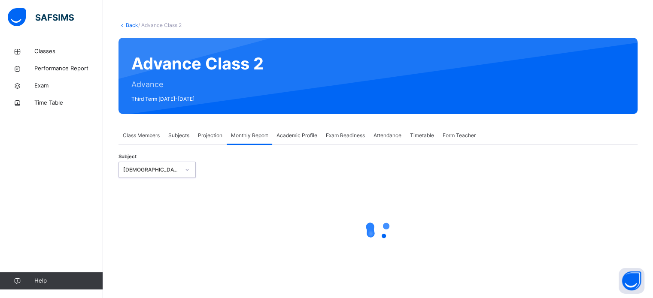
scroll to position [34, 0]
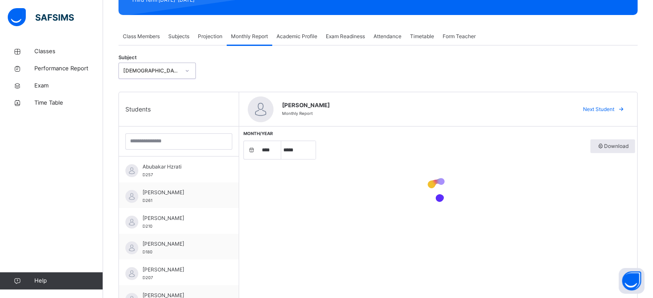
select select "****"
select select "*"
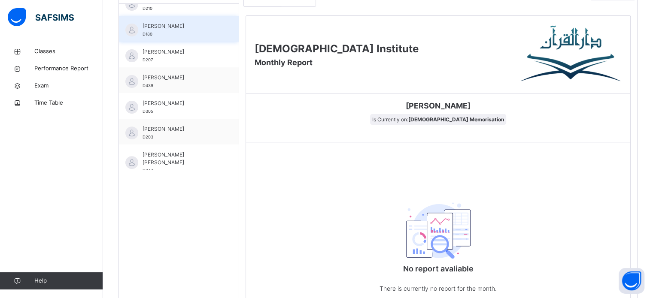
scroll to position [65, 0]
click at [170, 97] on div "Jibraan Hassan D305" at bounding box center [179, 106] width 120 height 26
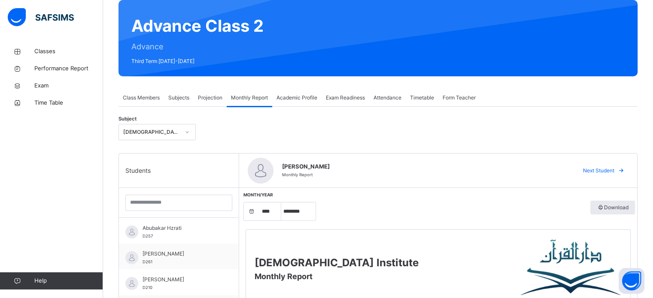
scroll to position [70, 0]
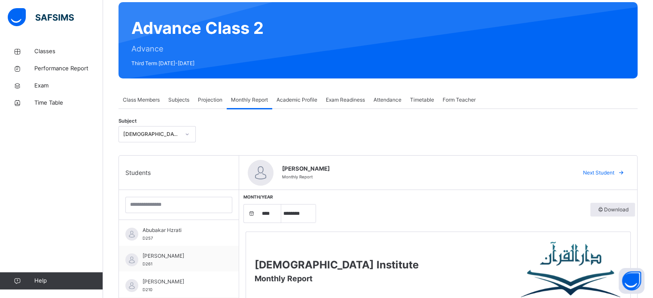
click at [216, 96] on div "Projection" at bounding box center [210, 99] width 33 height 17
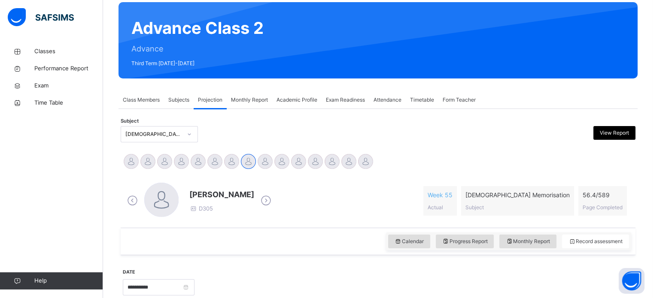
click at [254, 96] on span "Monthly Report" at bounding box center [249, 100] width 37 height 8
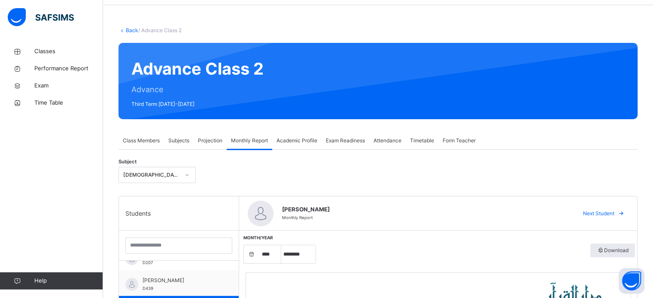
scroll to position [14, 0]
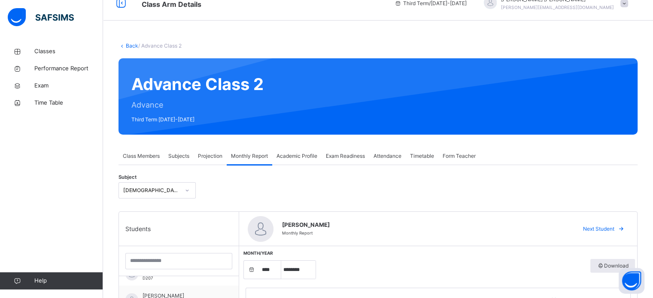
click at [195, 160] on div "Projection" at bounding box center [210, 156] width 33 height 17
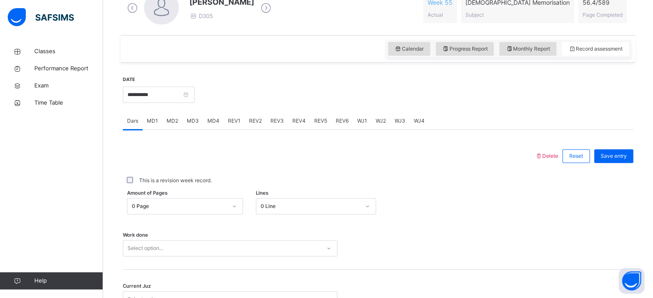
scroll to position [263, 0]
drag, startPoint x: 176, startPoint y: 84, endPoint x: 170, endPoint y: 101, distance: 18.2
click at [170, 101] on div "**********" at bounding box center [159, 94] width 72 height 37
click at [170, 101] on input "**********" at bounding box center [159, 95] width 72 height 16
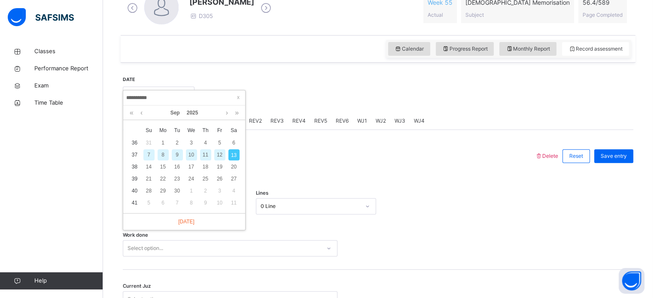
click at [176, 158] on div "9" at bounding box center [177, 154] width 11 height 11
type input "**********"
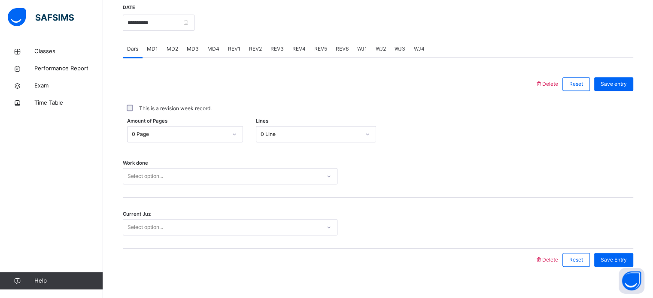
scroll to position [334, 0]
click at [304, 128] on div "0 Line" at bounding box center [307, 134] width 103 height 13
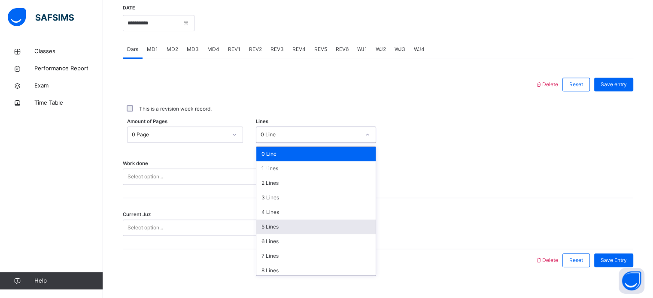
click at [275, 220] on div "5 Lines" at bounding box center [315, 227] width 119 height 15
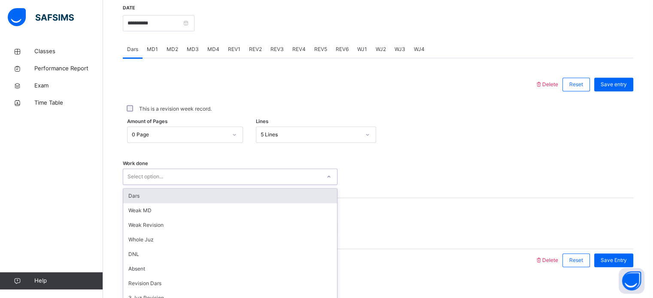
scroll to position [346, 0]
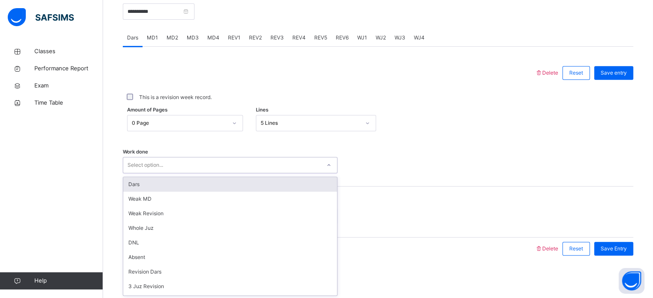
click at [243, 174] on div "Work done option Dars focused, 1 of 14. 14 results available. Use Up and Down t…" at bounding box center [378, 161] width 511 height 51
click at [212, 182] on div "Dars" at bounding box center [230, 184] width 214 height 15
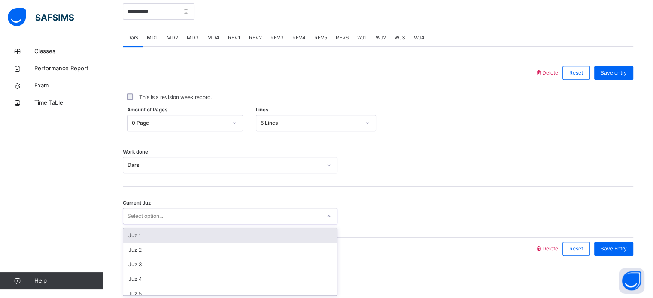
click at [184, 209] on div "Select option..." at bounding box center [230, 216] width 215 height 16
type input "**"
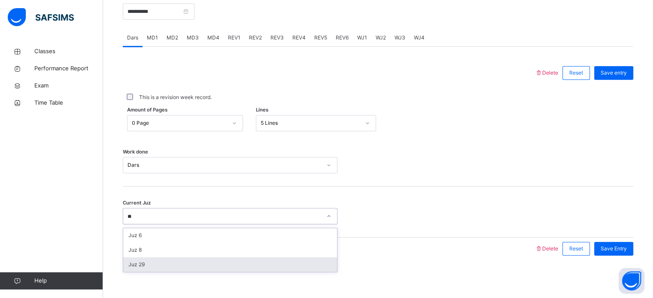
click at [158, 268] on div "Juz 29" at bounding box center [230, 265] width 214 height 15
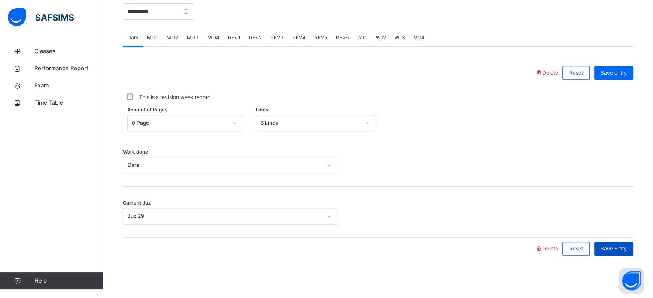
click at [627, 250] on span "Save Entry" at bounding box center [614, 249] width 26 height 8
click at [172, 40] on span "MD2" at bounding box center [173, 38] width 12 height 8
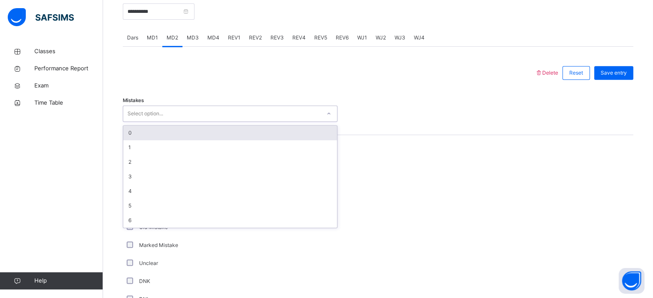
click at [170, 115] on div "Select option..." at bounding box center [222, 113] width 198 height 13
click at [153, 135] on div "0" at bounding box center [230, 133] width 214 height 15
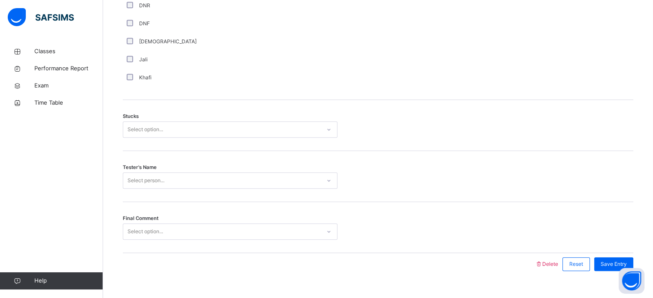
scroll to position [659, 0]
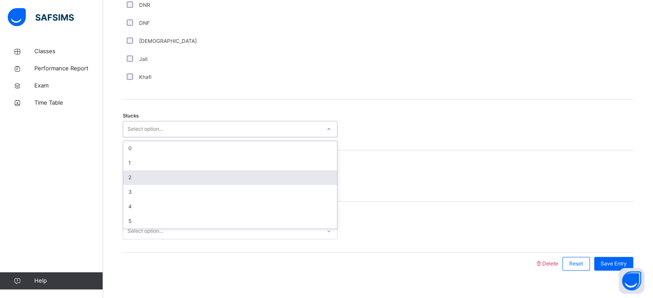
drag, startPoint x: 153, startPoint y: 135, endPoint x: 134, endPoint y: 178, distance: 47.3
click at [134, 137] on div "option 2 focused, 3 of 6. 6 results available. Use Up and Down to choose option…" at bounding box center [230, 129] width 215 height 16
click at [134, 178] on div "2" at bounding box center [230, 177] width 214 height 15
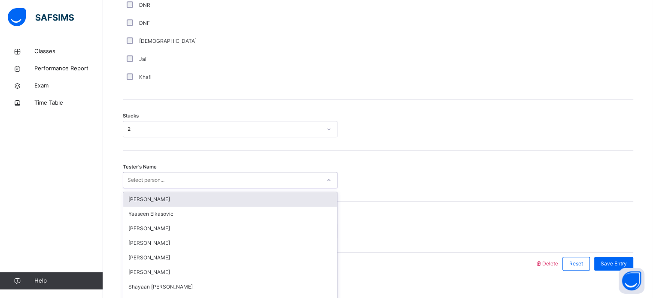
scroll to position [673, 0]
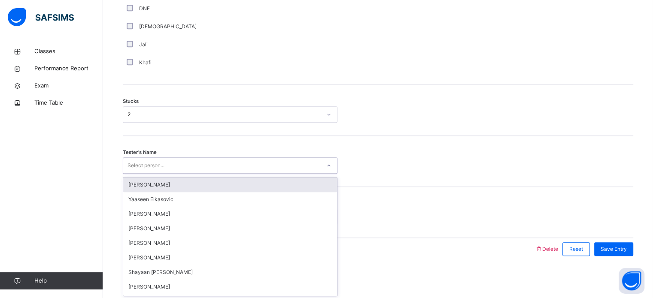
click at [134, 174] on div "option Jaabir Liu focused, 1 of 90. 90 results available. Use Up and Down to ch…" at bounding box center [230, 166] width 215 height 16
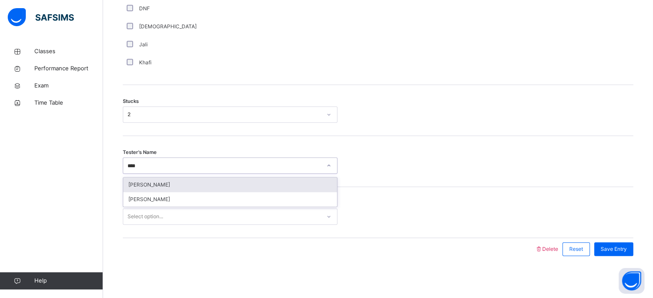
type input "*****"
click at [133, 184] on div "[PERSON_NAME]" at bounding box center [230, 185] width 214 height 15
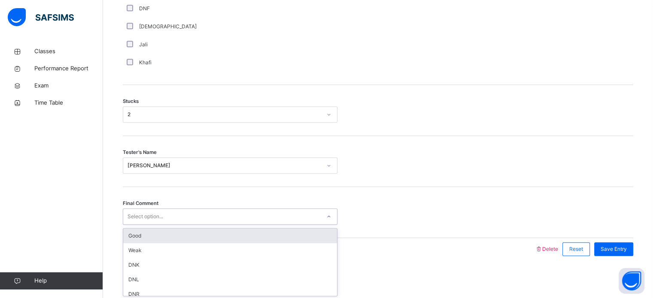
click at [143, 219] on div "Select option..." at bounding box center [146, 217] width 36 height 16
click at [145, 237] on div "Good" at bounding box center [230, 236] width 214 height 15
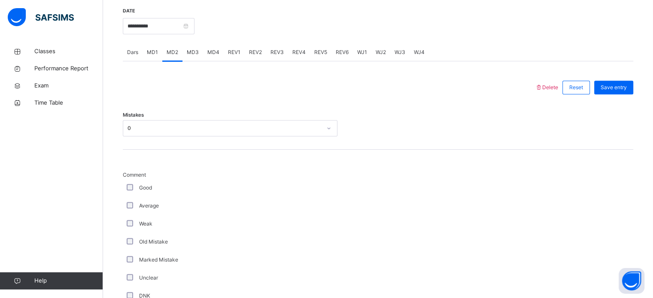
scroll to position [333, 0]
click at [615, 84] on span "Save entry" at bounding box center [614, 86] width 26 height 8
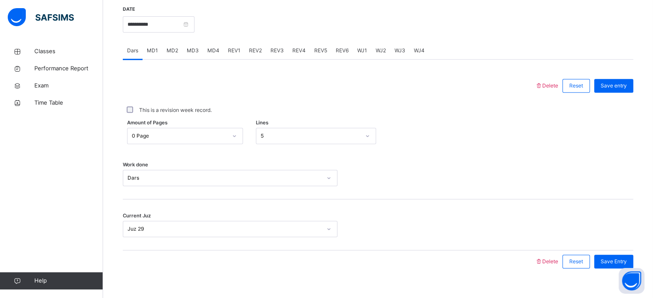
click at [211, 47] on span "MD4" at bounding box center [213, 51] width 12 height 8
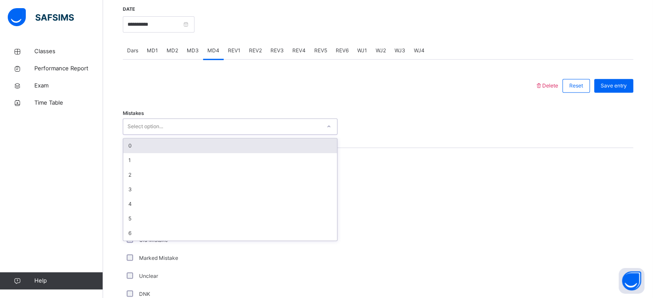
click at [198, 127] on div "Select option..." at bounding box center [222, 126] width 198 height 13
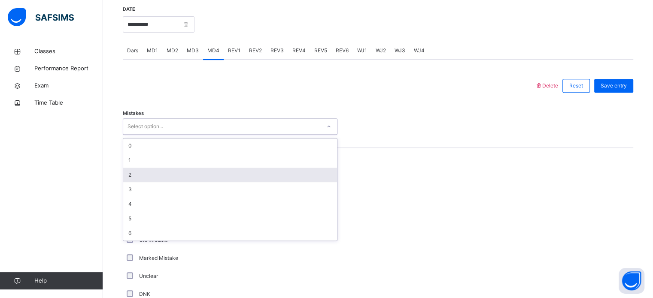
click at [177, 170] on div "2" at bounding box center [230, 175] width 214 height 15
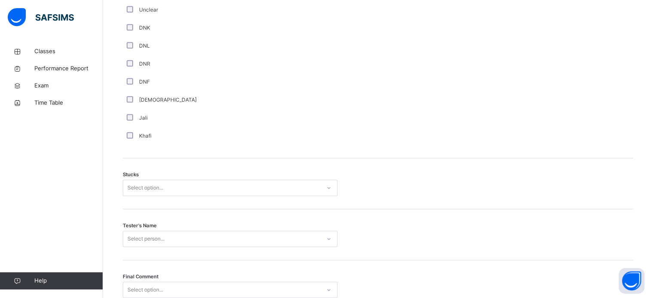
scroll to position [601, 0]
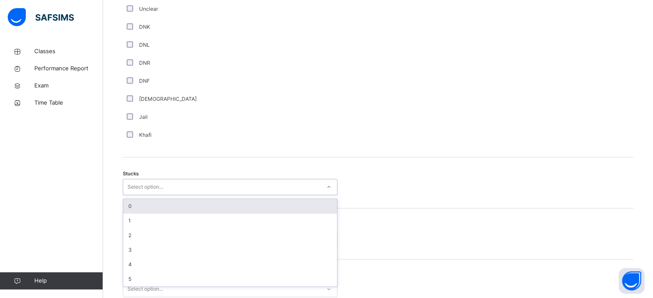
click at [139, 187] on div "Select option..." at bounding box center [146, 187] width 36 height 16
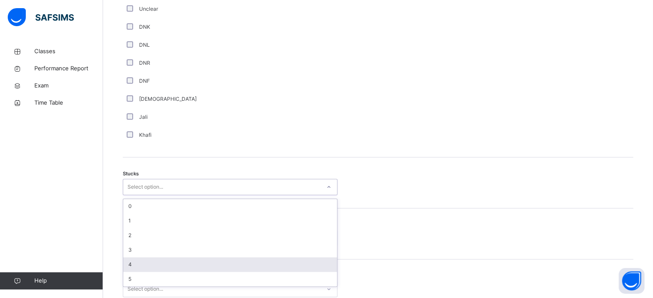
click at [134, 268] on div "4" at bounding box center [230, 265] width 214 height 15
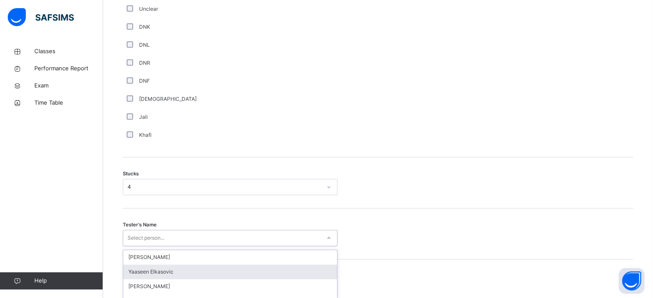
scroll to position [673, 0]
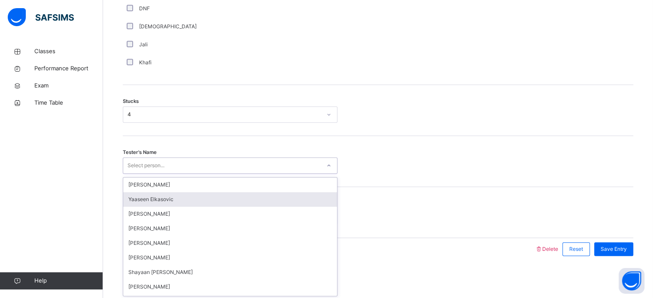
click at [150, 174] on div "option Yaaseen Elkasovic focused, 2 of 90. 90 results available. Use Up and Dow…" at bounding box center [230, 166] width 215 height 16
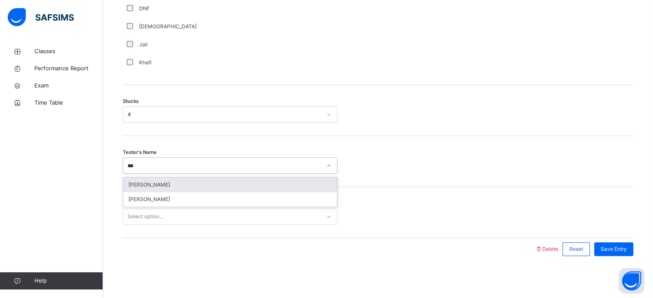
type input "****"
click at [173, 182] on div "[PERSON_NAME]" at bounding box center [230, 185] width 214 height 15
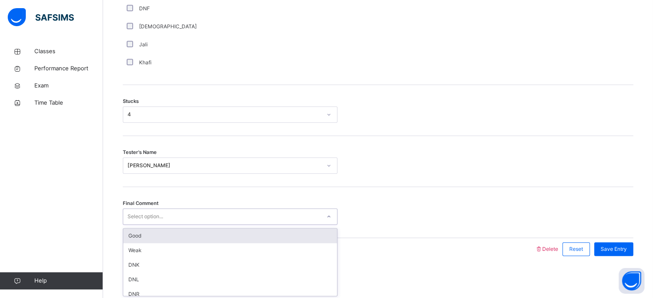
click at [159, 213] on div "Select option..." at bounding box center [146, 217] width 36 height 16
click at [152, 239] on div "Good" at bounding box center [230, 236] width 214 height 15
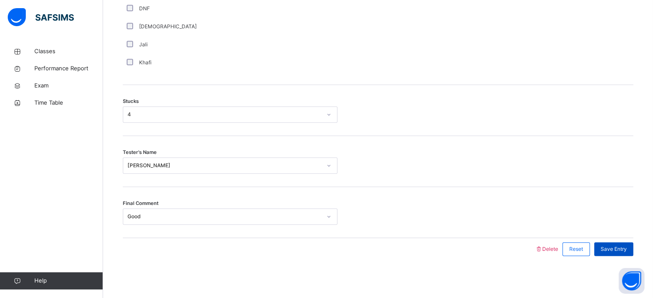
click at [613, 255] on div "Save Entry" at bounding box center [613, 250] width 39 height 14
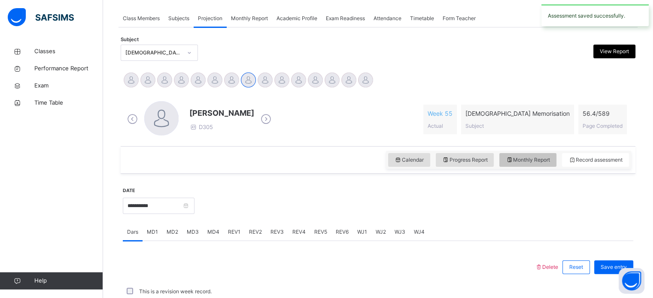
scroll to position [346, 0]
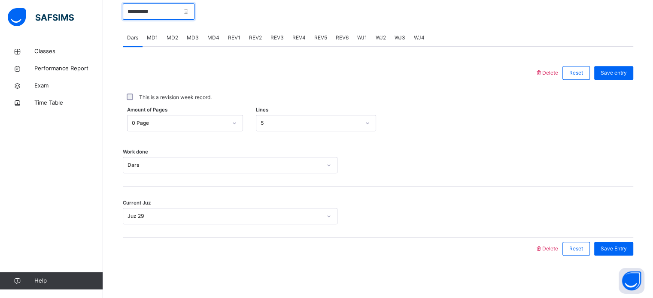
click at [170, 8] on input "**********" at bounding box center [159, 11] width 72 height 16
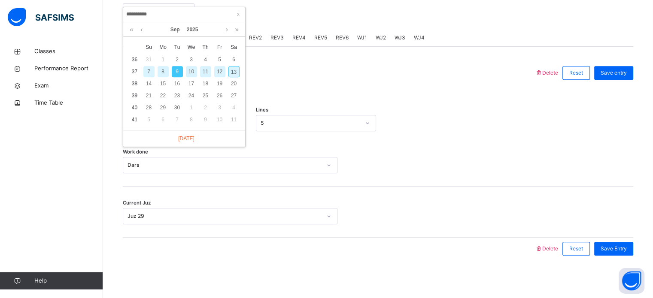
click at [203, 70] on div "11" at bounding box center [205, 71] width 11 height 11
type input "**********"
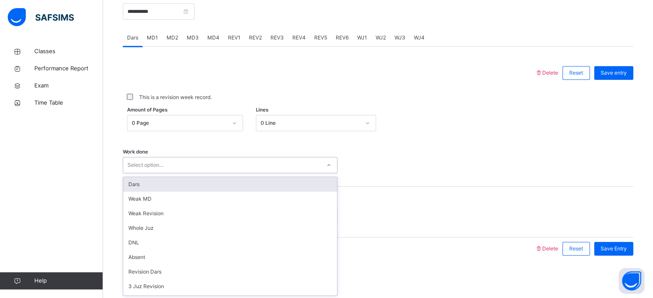
click at [205, 168] on div "Select option..." at bounding box center [222, 165] width 198 height 13
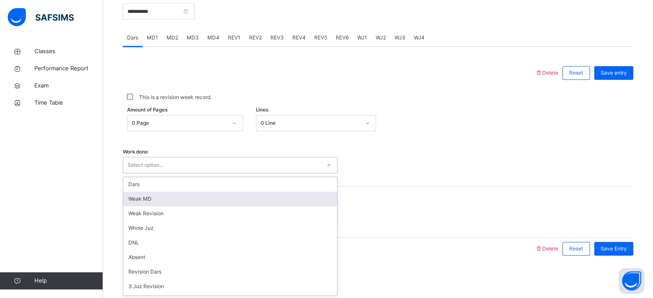
click at [201, 197] on div "Weak MD" at bounding box center [230, 199] width 214 height 15
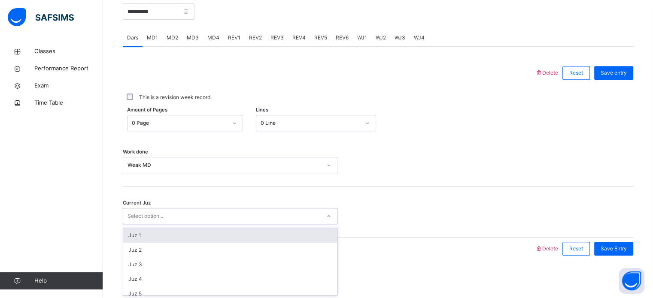
click at [196, 213] on div "Select option..." at bounding box center [222, 216] width 198 height 13
type input "*"
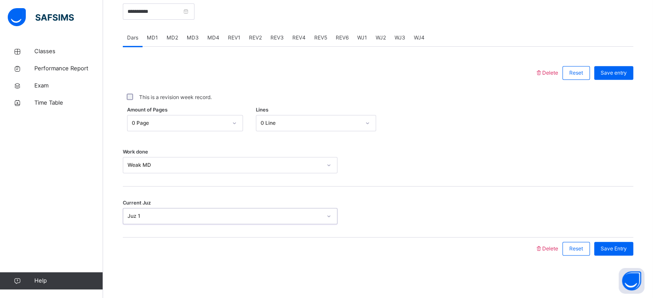
click at [194, 213] on div "Juz 1" at bounding box center [225, 217] width 194 height 8
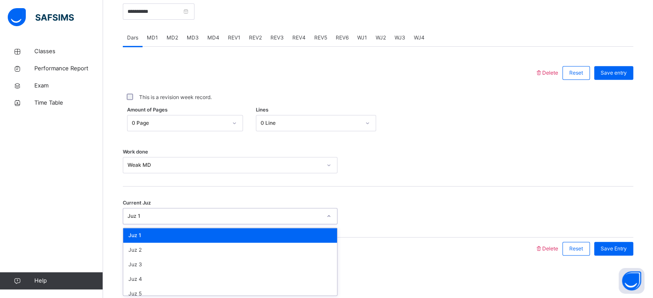
click at [194, 213] on div "Juz 1" at bounding box center [225, 217] width 194 height 8
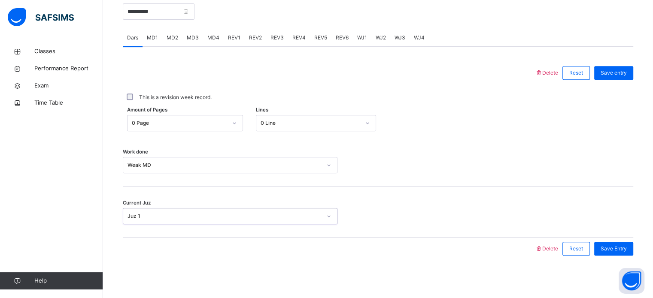
click at [194, 213] on div "Juz 1" at bounding box center [225, 217] width 194 height 8
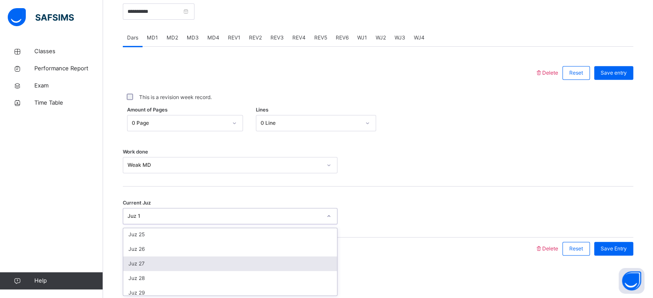
scroll to position [371, 0]
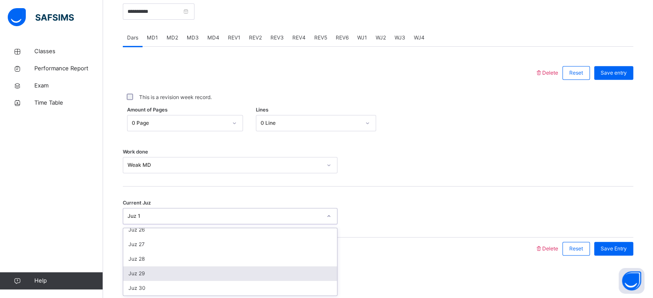
click at [170, 269] on div "Juz 29" at bounding box center [230, 274] width 214 height 15
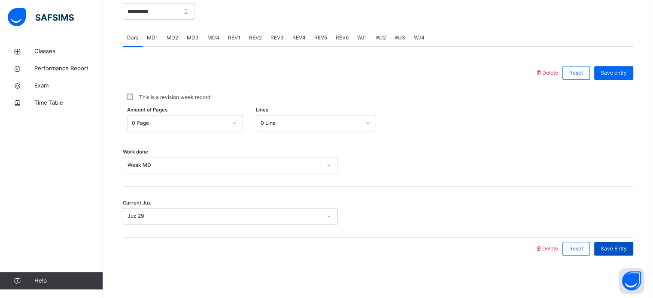
click at [615, 251] on span "Save Entry" at bounding box center [614, 249] width 26 height 8
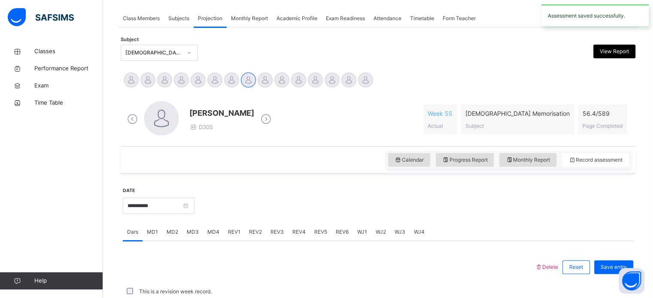
scroll to position [346, 0]
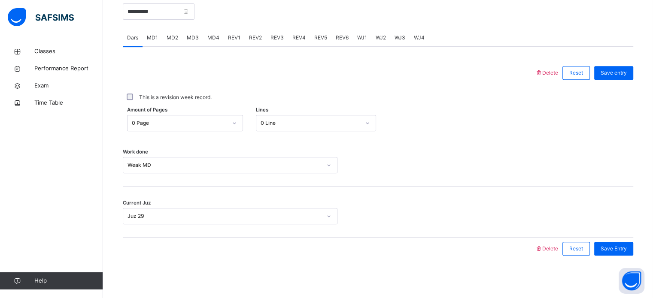
click at [151, 36] on span "MD1" at bounding box center [152, 38] width 11 height 8
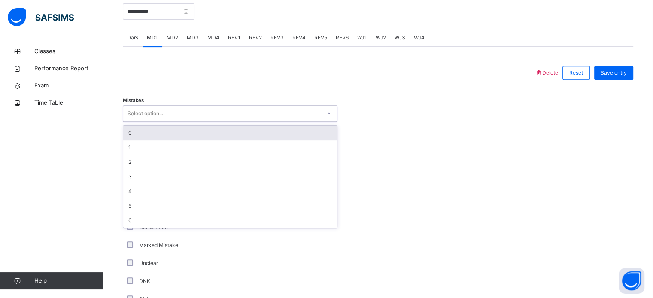
click at [147, 115] on div "Select option..." at bounding box center [146, 114] width 36 height 16
click at [141, 132] on div "0" at bounding box center [230, 133] width 214 height 15
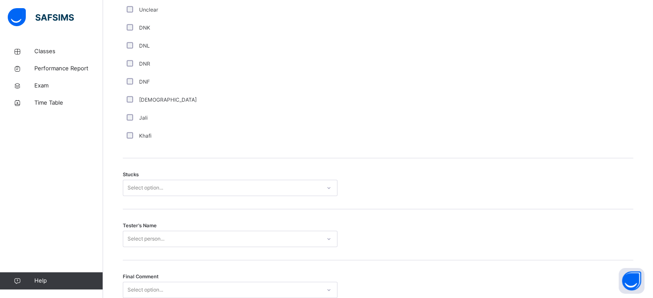
scroll to position [600, 0]
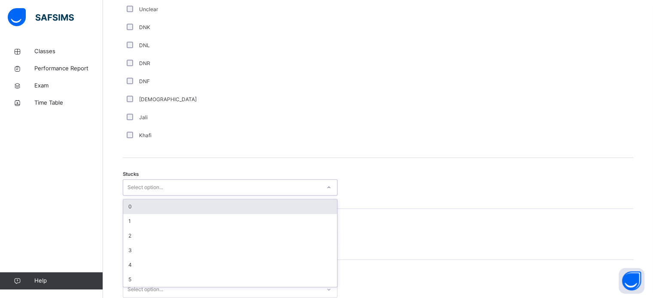
click at [132, 193] on div "Select option..." at bounding box center [146, 187] width 36 height 16
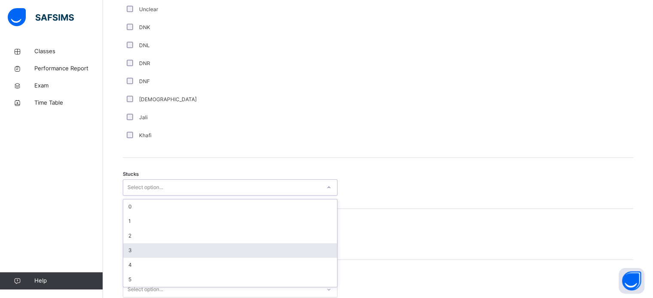
click at [132, 250] on div "3" at bounding box center [230, 250] width 214 height 15
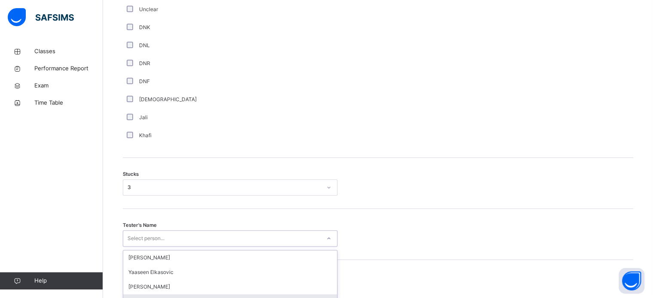
scroll to position [673, 0]
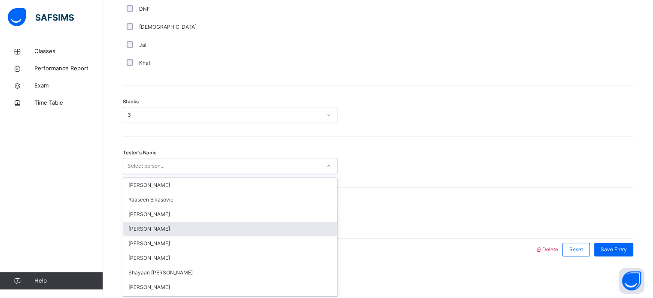
click at [140, 174] on div "option Siti Ruhaidah focused, 4 of 90. 90 results available. Use Up and Down to…" at bounding box center [230, 166] width 215 height 16
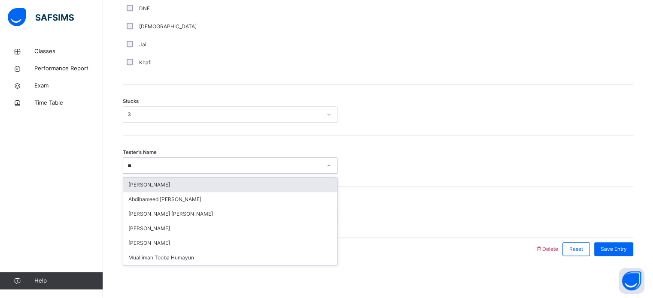
type input "***"
click at [179, 179] on div "[PERSON_NAME]" at bounding box center [230, 185] width 214 height 15
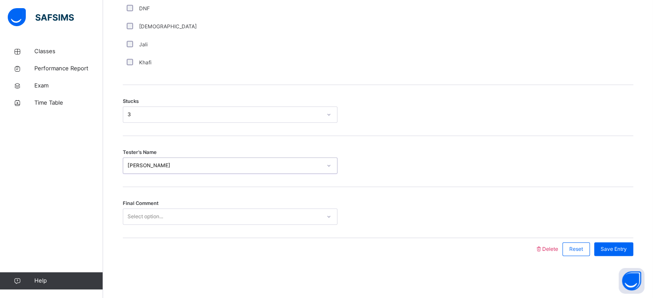
click at [174, 209] on div "Select option..." at bounding box center [230, 217] width 215 height 16
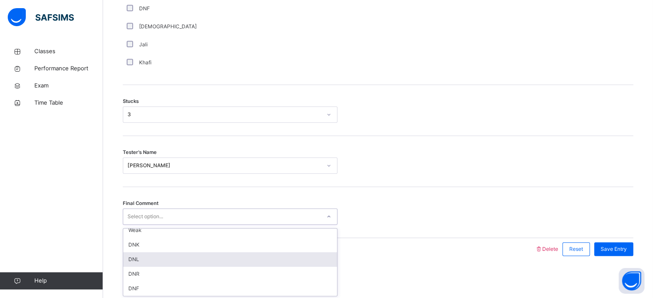
scroll to position [0, 0]
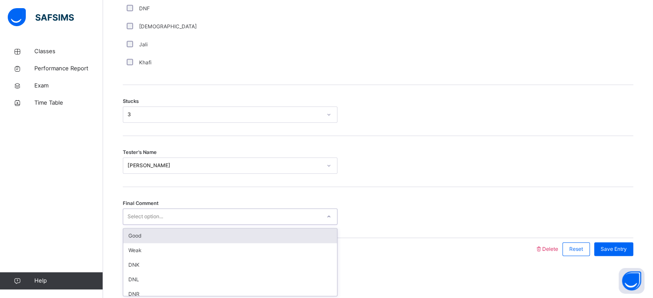
click at [153, 237] on div "Good" at bounding box center [230, 236] width 214 height 15
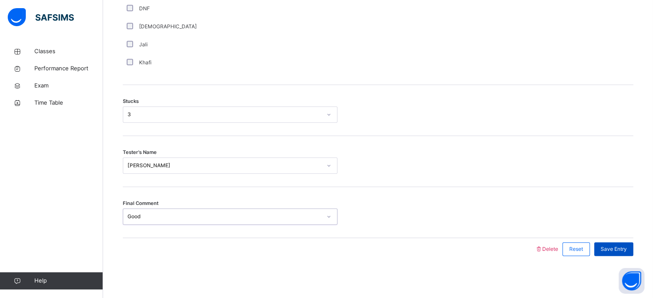
click at [633, 254] on div "Save Entry" at bounding box center [613, 250] width 39 height 14
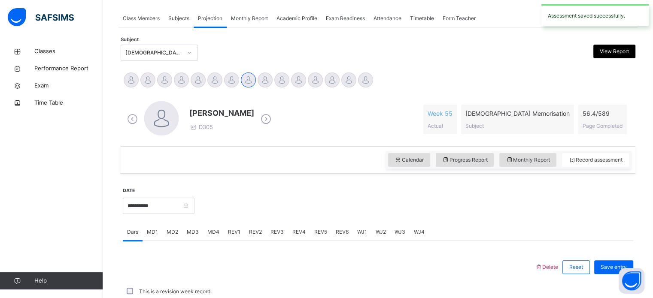
scroll to position [346, 0]
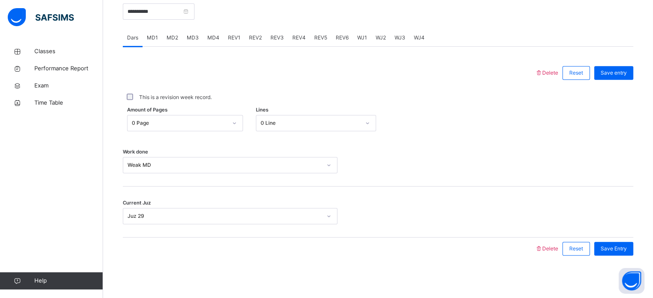
click at [208, 37] on span "MD4" at bounding box center [213, 38] width 12 height 8
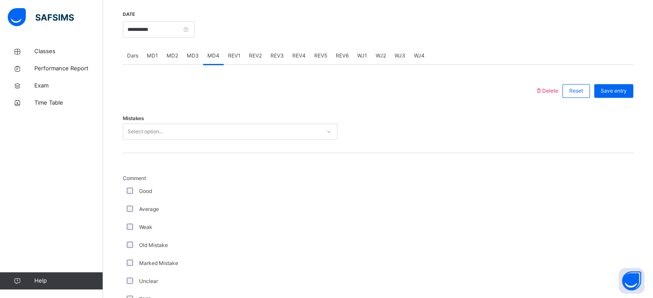
scroll to position [333, 0]
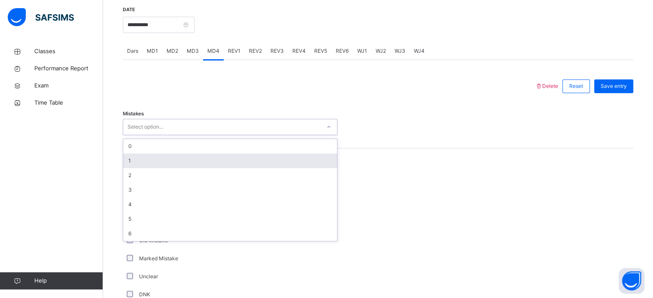
drag, startPoint x: 172, startPoint y: 122, endPoint x: 151, endPoint y: 164, distance: 46.9
click at [151, 135] on div "option 1 focused, 2 of 7. 7 results available. Use Up and Down to choose option…" at bounding box center [230, 127] width 215 height 16
click at [151, 164] on div "1" at bounding box center [230, 161] width 214 height 15
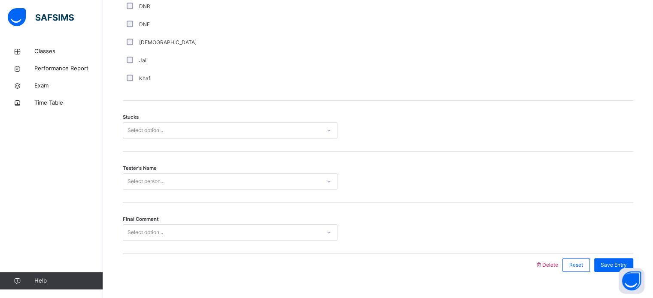
scroll to position [673, 0]
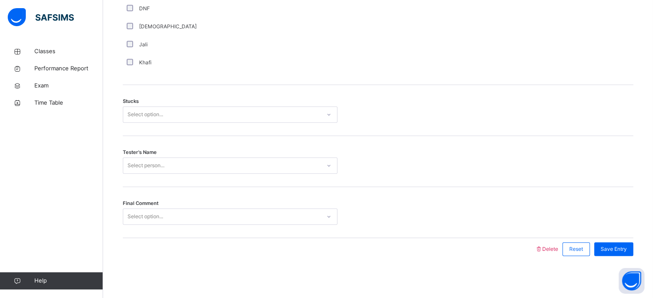
click at [158, 104] on div "Stucks Select option..." at bounding box center [378, 110] width 511 height 51
click at [158, 108] on div "Select option..." at bounding box center [146, 114] width 36 height 16
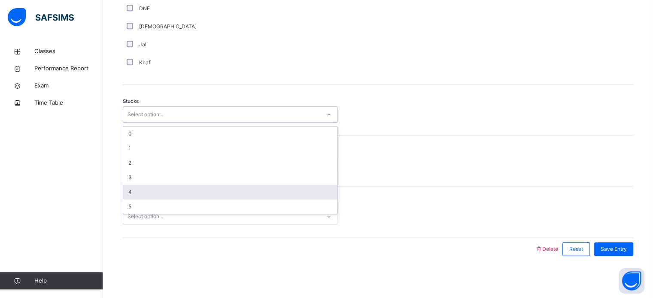
click at [129, 190] on div "4" at bounding box center [230, 192] width 214 height 15
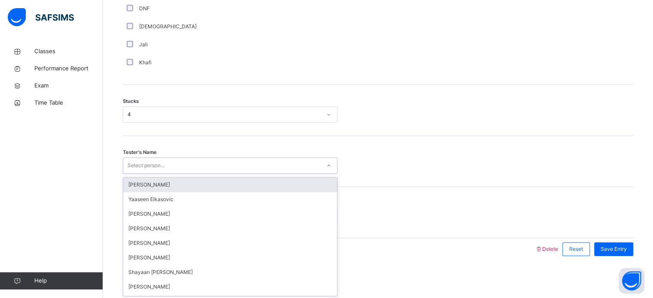
click at [161, 158] on div "Select person..." at bounding box center [146, 166] width 37 height 16
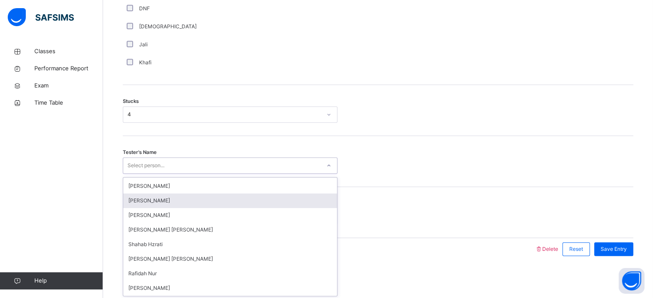
scroll to position [510, 0]
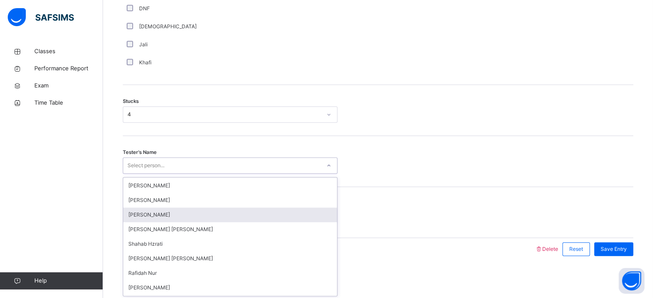
click at [149, 212] on div "[PERSON_NAME]" at bounding box center [230, 215] width 214 height 15
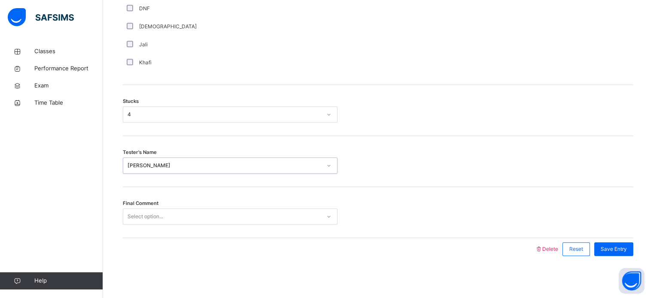
click at [146, 213] on div "Select option..." at bounding box center [146, 217] width 36 height 16
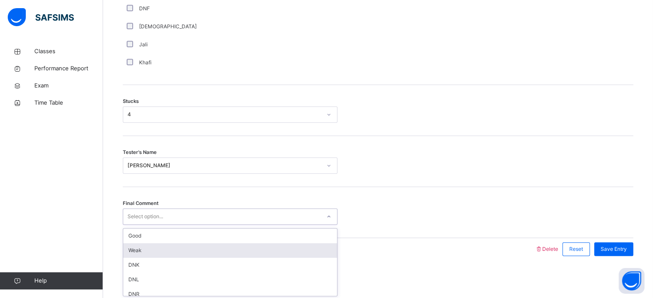
click at [136, 249] on div "Weak" at bounding box center [230, 250] width 214 height 15
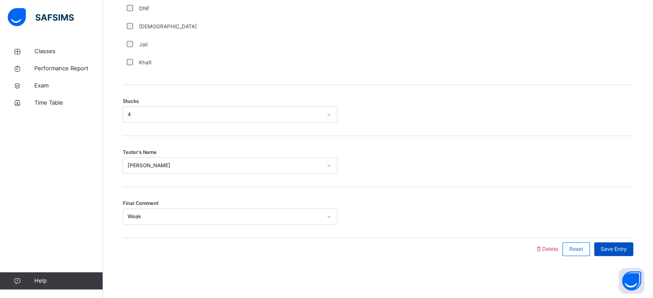
click at [625, 250] on span "Save Entry" at bounding box center [614, 250] width 26 height 8
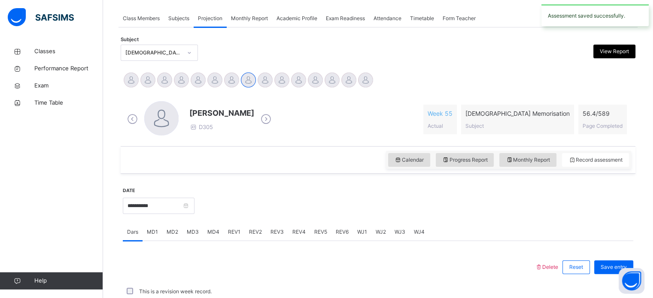
scroll to position [346, 0]
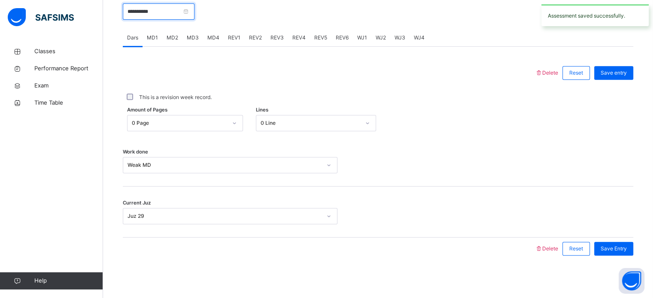
click at [168, 18] on input "**********" at bounding box center [159, 11] width 72 height 16
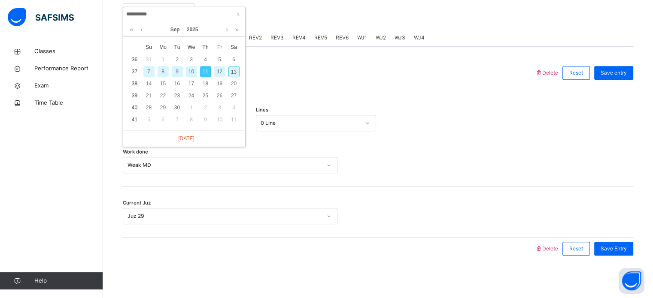
click at [234, 70] on div "13" at bounding box center [233, 71] width 11 height 11
type input "**********"
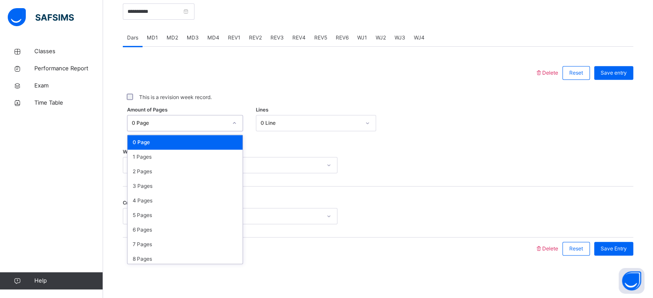
click at [169, 123] on div "0 Page" at bounding box center [179, 123] width 95 height 8
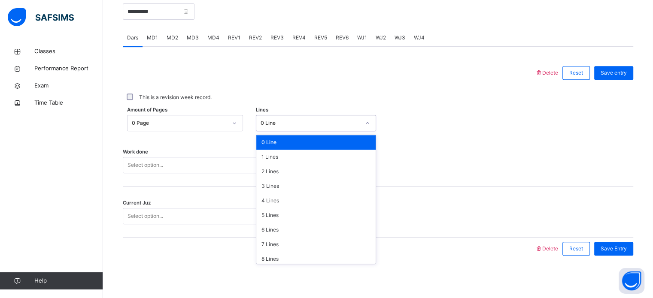
click at [277, 128] on div "0 Line" at bounding box center [307, 123] width 103 height 13
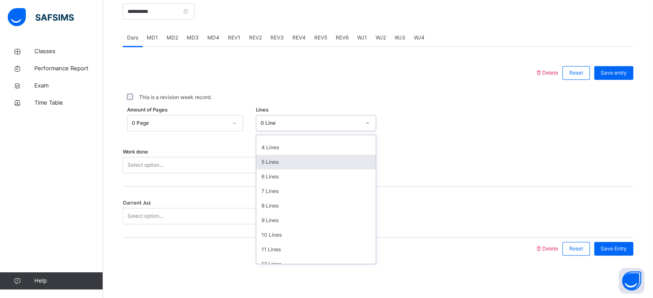
scroll to position [53, 0]
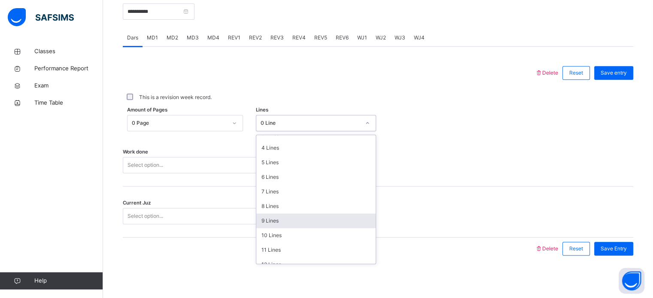
click at [274, 219] on div "9 Lines" at bounding box center [315, 221] width 119 height 15
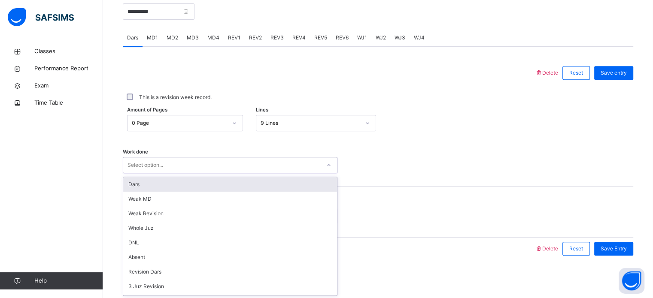
click at [265, 163] on div "Select option..." at bounding box center [222, 165] width 198 height 13
click at [246, 181] on div "Dars" at bounding box center [230, 184] width 214 height 15
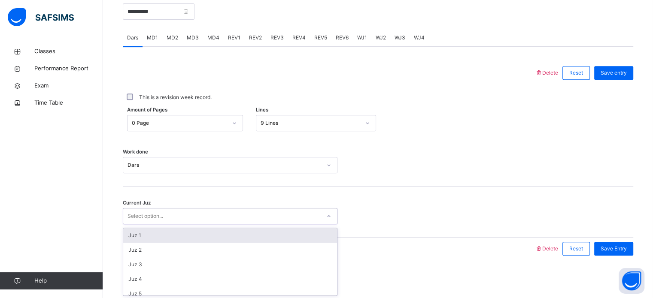
click at [211, 213] on div "Select option..." at bounding box center [222, 216] width 198 height 13
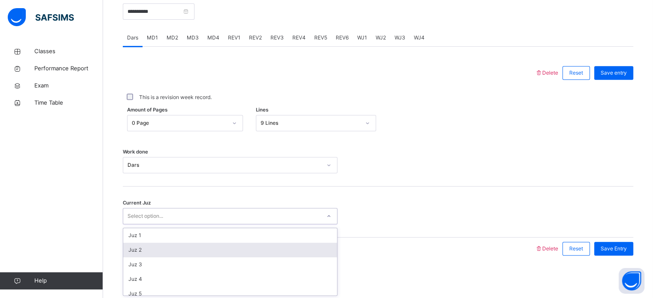
scroll to position [371, 0]
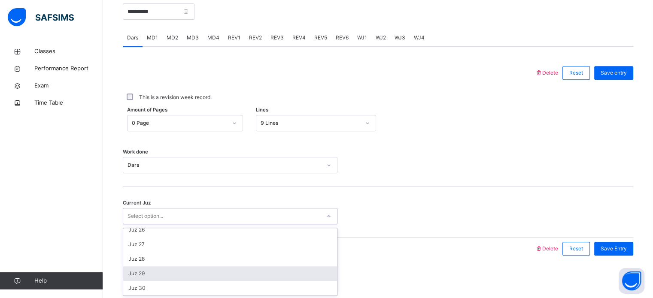
click at [172, 269] on div "Juz 29" at bounding box center [230, 274] width 214 height 15
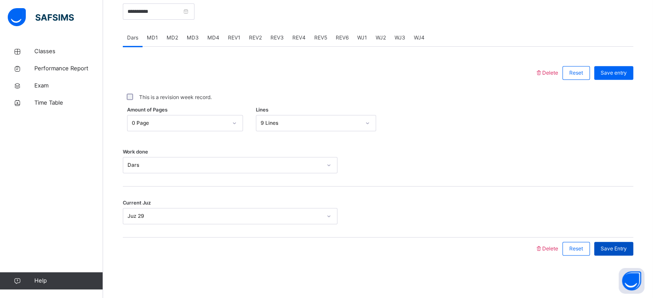
click at [612, 247] on span "Save Entry" at bounding box center [614, 249] width 26 height 8
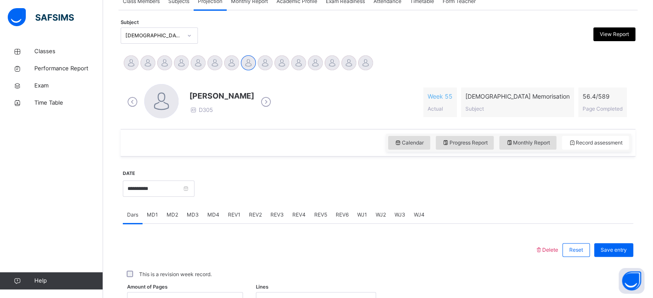
scroll to position [149, 0]
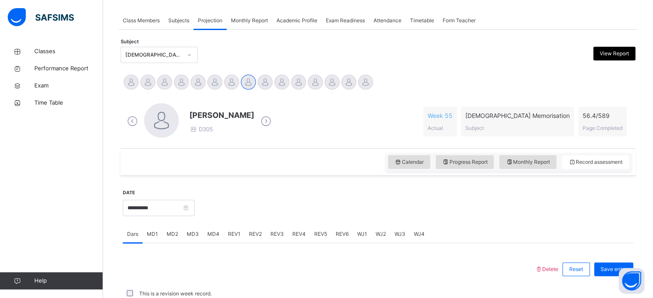
click at [249, 15] on div "Monthly Report" at bounding box center [250, 20] width 46 height 17
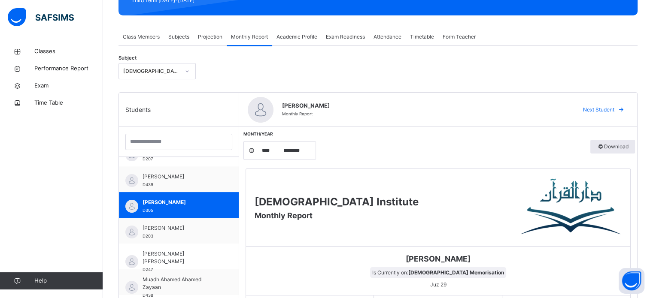
scroll to position [0, 0]
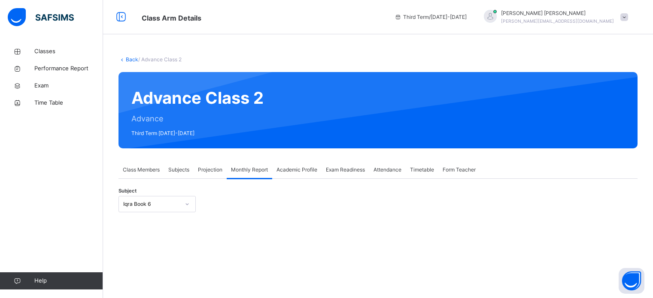
scroll to position [151, 0]
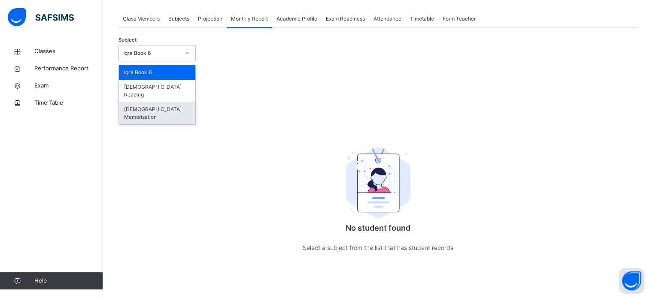
drag, startPoint x: 0, startPoint y: 0, endPoint x: 143, endPoint y: 101, distance: 174.9
click at [143, 61] on div "option [DEMOGRAPHIC_DATA] Memorisation focused, 3 of 3. 3 results available. Us…" at bounding box center [157, 53] width 77 height 16
click at [143, 102] on div "[DEMOGRAPHIC_DATA] Memorisation" at bounding box center [157, 113] width 76 height 22
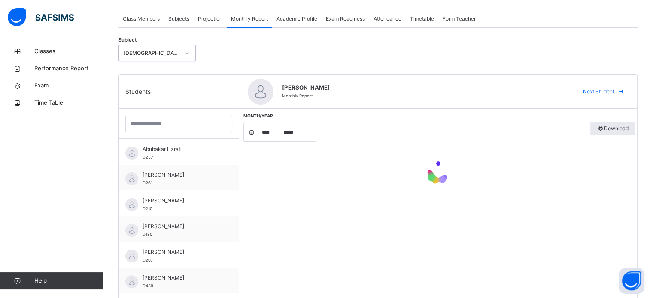
select select "****"
select select "*"
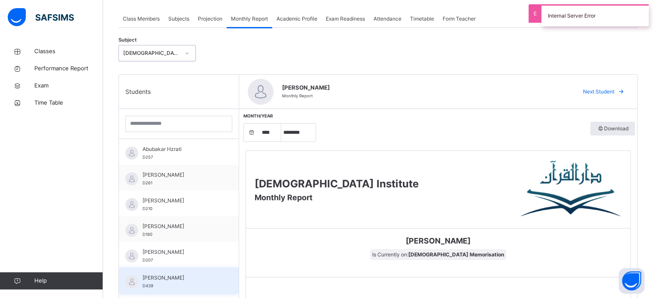
scroll to position [149, 0]
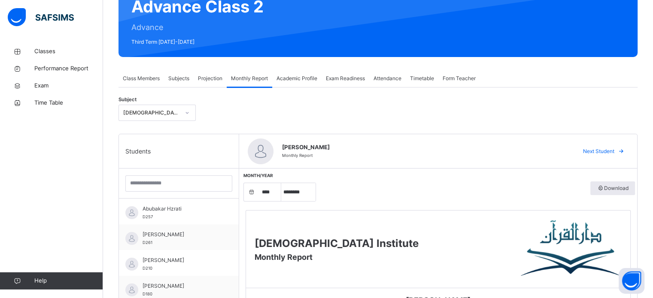
scroll to position [89, 0]
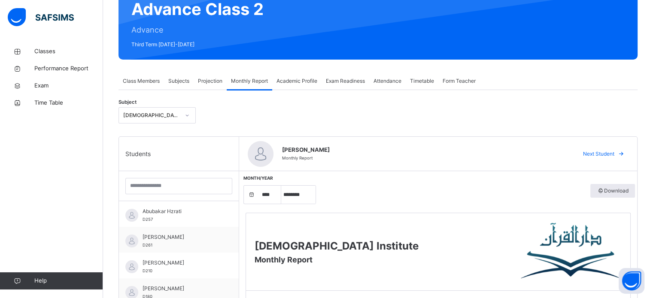
click at [214, 78] on span "Projection" at bounding box center [210, 81] width 24 height 8
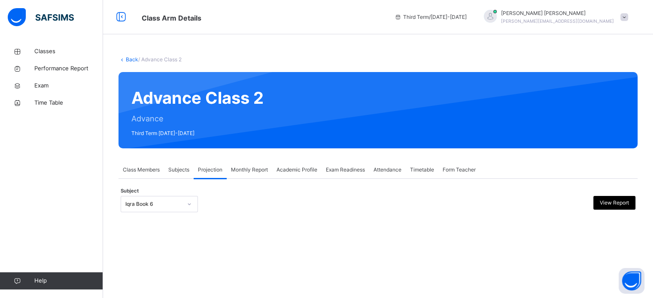
scroll to position [0, 0]
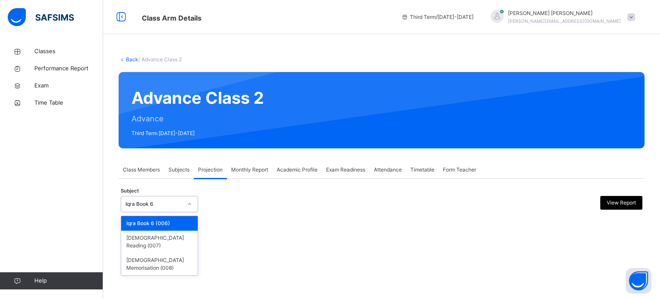
click at [175, 209] on div "Iqra Book 6" at bounding box center [151, 204] width 60 height 13
click at [164, 253] on div "[DEMOGRAPHIC_DATA] Memorisation (008)" at bounding box center [159, 264] width 76 height 22
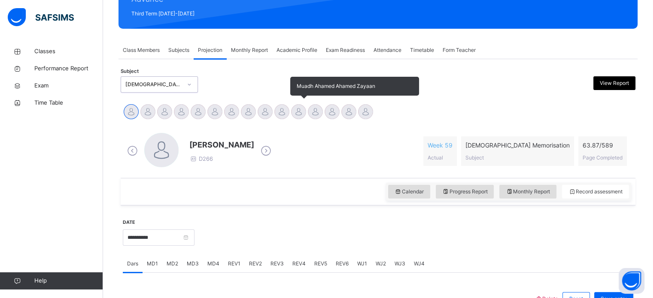
scroll to position [151, 0]
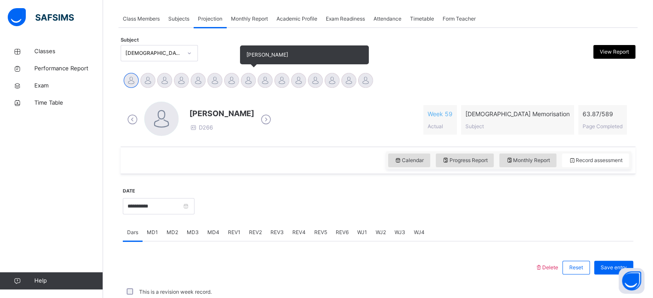
click at [248, 79] on div at bounding box center [248, 80] width 15 height 15
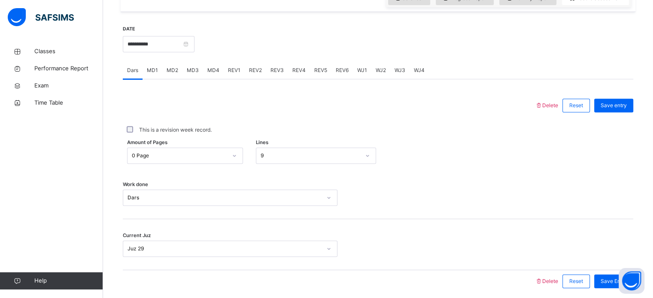
scroll to position [313, 0]
click at [235, 70] on span "REV1" at bounding box center [234, 71] width 12 height 8
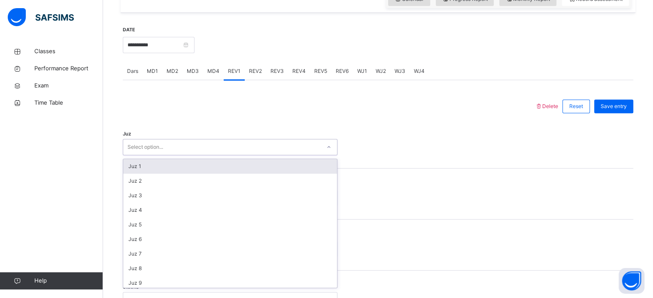
click at [218, 148] on div "Select option..." at bounding box center [222, 147] width 198 height 13
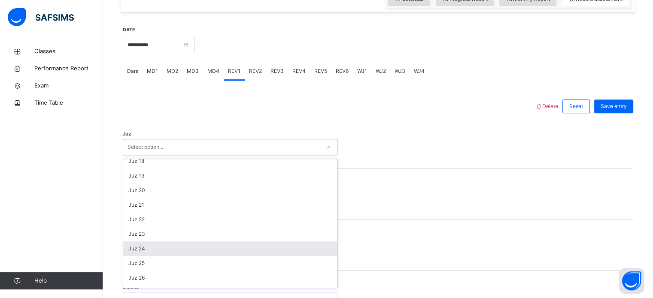
scroll to position [309, 0]
drag, startPoint x: 162, startPoint y: 250, endPoint x: 148, endPoint y: 249, distance: 14.2
click at [148, 249] on div "Juz 28" at bounding box center [230, 251] width 214 height 15
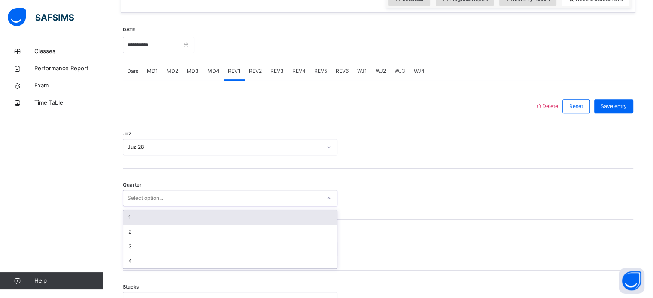
click at [170, 198] on div "Select option..." at bounding box center [222, 198] width 198 height 13
click at [158, 214] on div "1" at bounding box center [230, 217] width 214 height 15
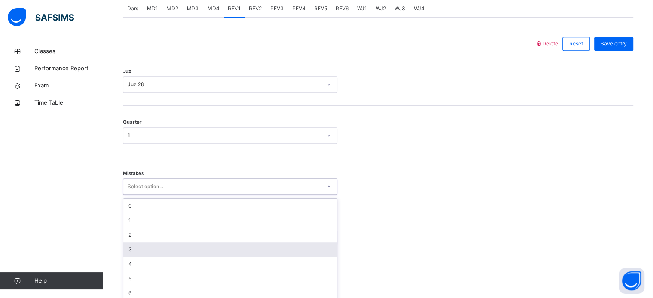
scroll to position [381, 0]
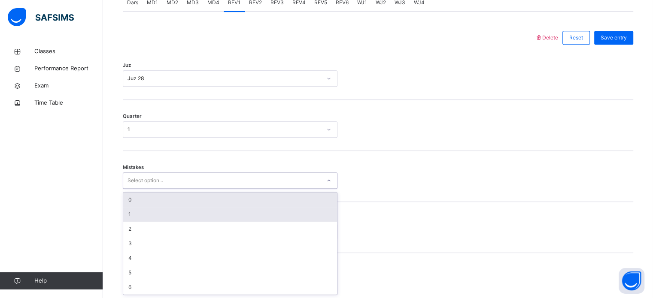
drag, startPoint x: 155, startPoint y: 243, endPoint x: 141, endPoint y: 211, distance: 35.4
click at [141, 189] on div "option 0 focused, 1 of 7. 7 results available. Use Up and Down to choose option…" at bounding box center [230, 181] width 215 height 16
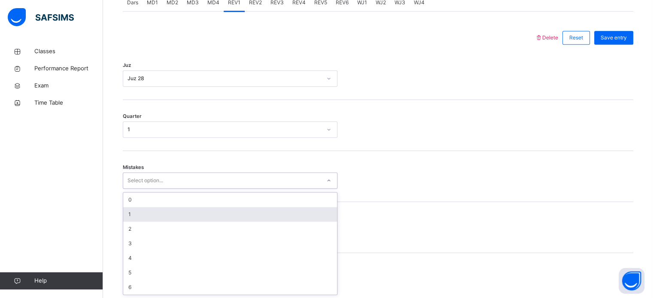
click at [141, 211] on div "1" at bounding box center [230, 214] width 214 height 15
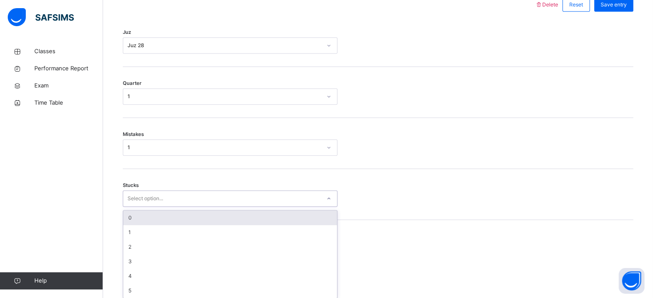
scroll to position [417, 0]
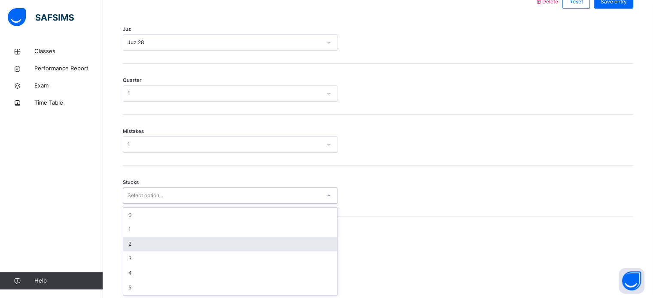
drag, startPoint x: 140, startPoint y: 237, endPoint x: 136, endPoint y: 240, distance: 5.2
click at [136, 204] on div "option 2 focused, 3 of 6. 6 results available. Use Up and Down to choose option…" at bounding box center [230, 196] width 215 height 16
click at [136, 242] on div "2" at bounding box center [230, 244] width 214 height 15
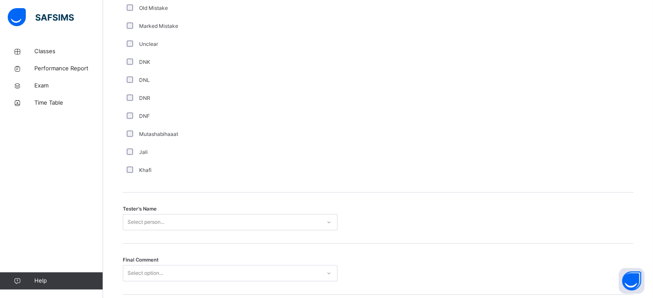
scroll to position [775, 0]
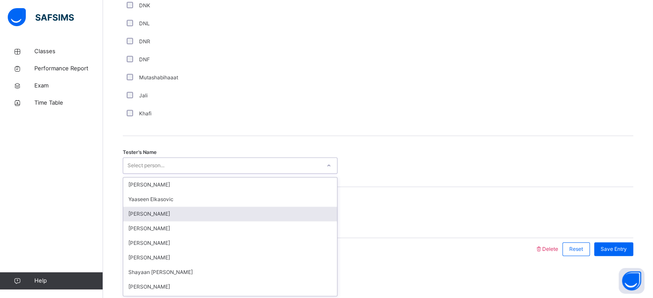
click at [148, 174] on div "option Khadijah Sardar focused, 3 of 90. 90 results available. Use Up and Down …" at bounding box center [230, 166] width 215 height 16
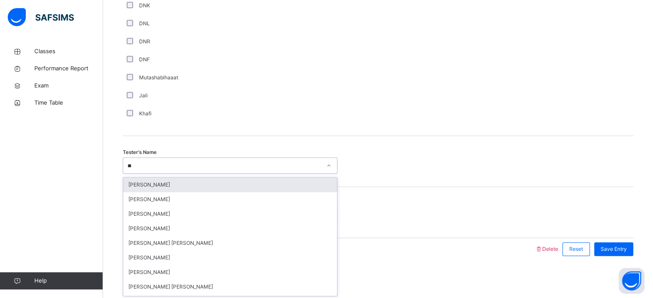
type input "***"
click at [164, 183] on div "[PERSON_NAME]" at bounding box center [230, 185] width 214 height 15
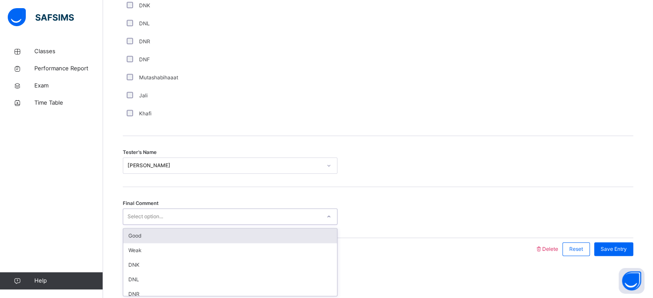
click at [153, 215] on div "Select option..." at bounding box center [146, 217] width 36 height 16
click at [178, 238] on div "Good" at bounding box center [230, 236] width 214 height 15
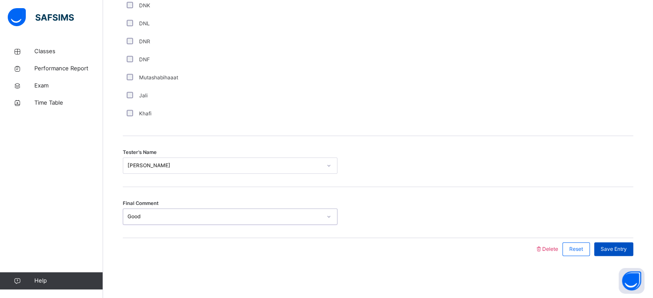
click at [611, 252] on div "Save Entry" at bounding box center [613, 250] width 39 height 14
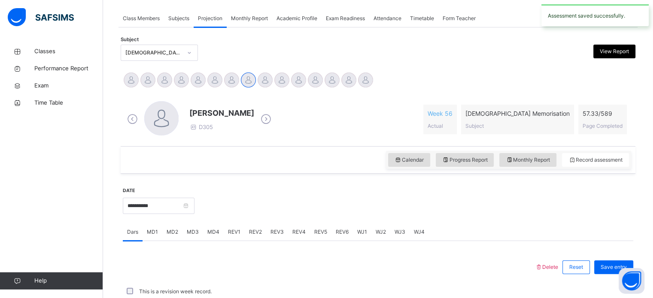
scroll to position [346, 0]
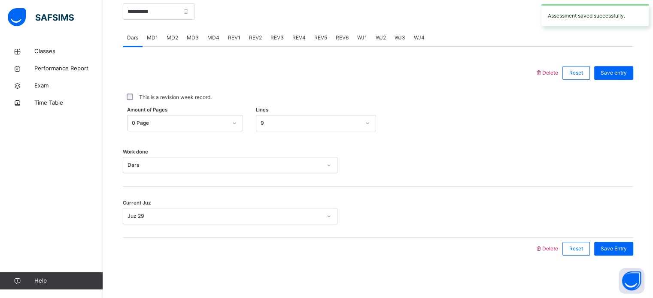
click at [611, 252] on div "Save Entry" at bounding box center [613, 249] width 39 height 14
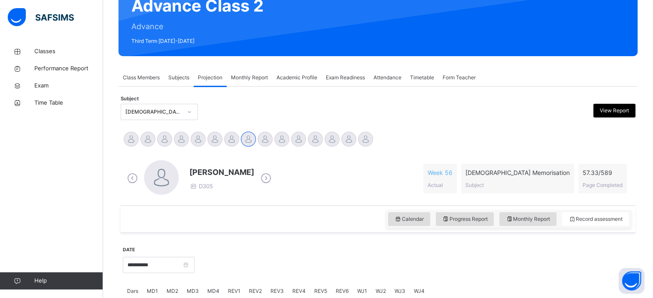
scroll to position [92, 0]
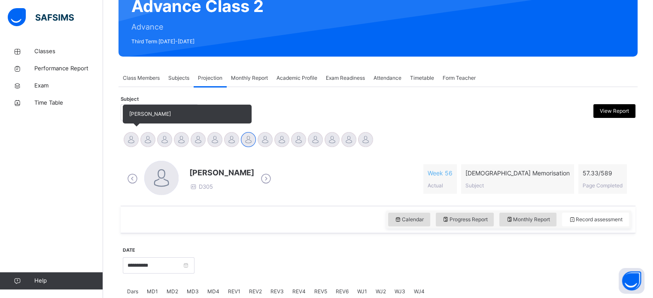
click at [132, 139] on div at bounding box center [131, 139] width 15 height 15
click at [149, 139] on div at bounding box center [147, 139] width 15 height 15
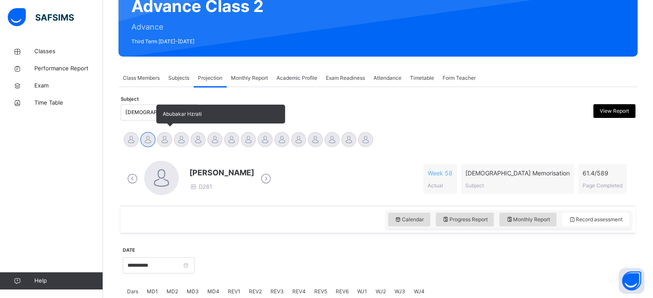
click at [160, 139] on div at bounding box center [164, 139] width 15 height 15
click at [177, 142] on div at bounding box center [181, 139] width 15 height 15
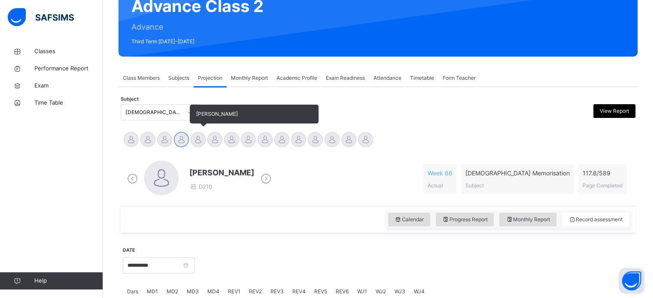
click at [195, 139] on div at bounding box center [198, 139] width 15 height 15
click at [214, 138] on div at bounding box center [214, 139] width 15 height 15
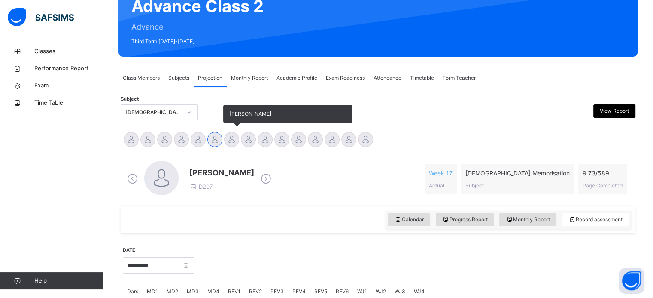
click at [235, 142] on div at bounding box center [231, 139] width 15 height 15
click at [247, 142] on div at bounding box center [248, 139] width 15 height 15
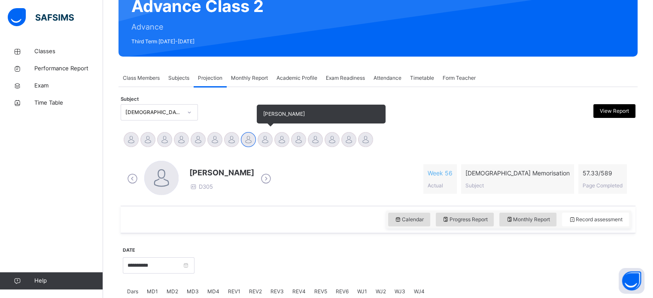
click at [259, 142] on div at bounding box center [265, 139] width 15 height 15
click at [275, 140] on div at bounding box center [281, 139] width 15 height 15
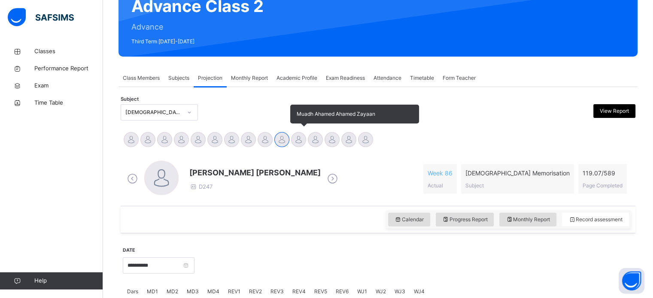
click at [295, 139] on div at bounding box center [298, 139] width 15 height 15
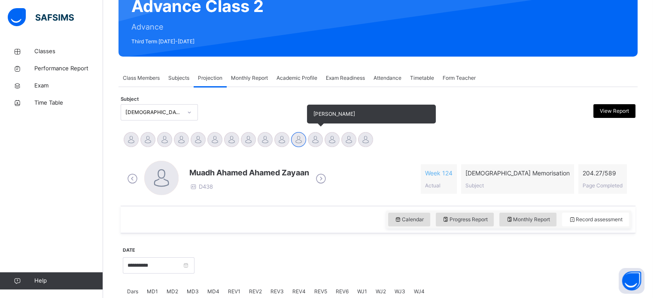
click at [314, 139] on div at bounding box center [315, 139] width 15 height 15
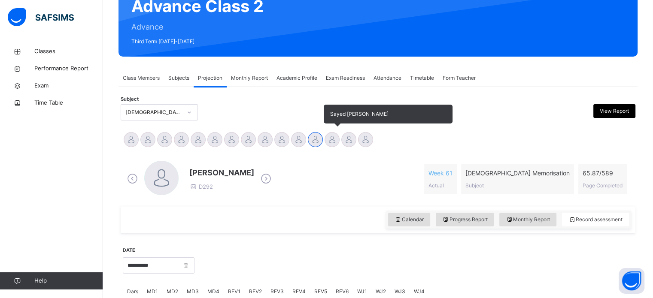
click at [330, 143] on div at bounding box center [332, 139] width 15 height 15
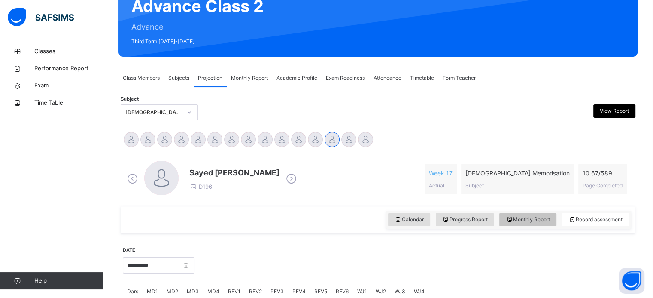
click at [522, 216] on span "Monthly Report" at bounding box center [528, 220] width 44 height 8
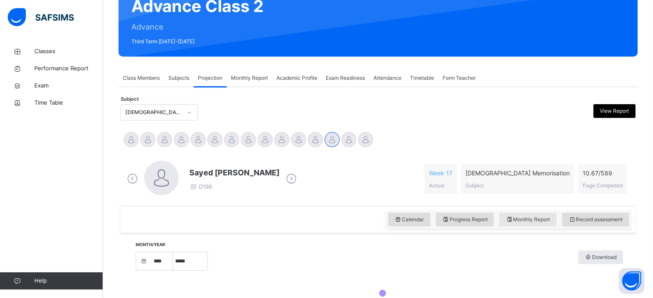
select select "****"
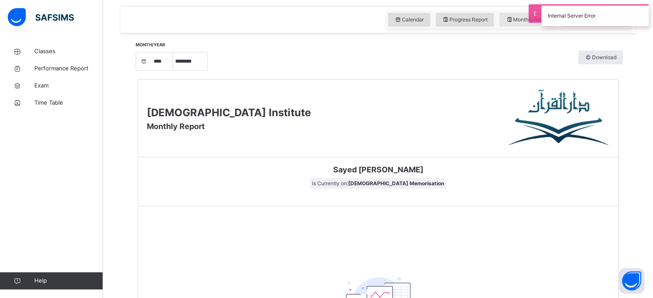
scroll to position [292, 0]
click at [191, 61] on select "***** ******** ***** ***** *** **** **** ****** ********* ******* ******** ****…" at bounding box center [190, 62] width 34 height 18
click at [176, 71] on select "***** ******** ***** ***** *** **** **** ****** ********* ******* ******** ****…" at bounding box center [190, 62] width 34 height 18
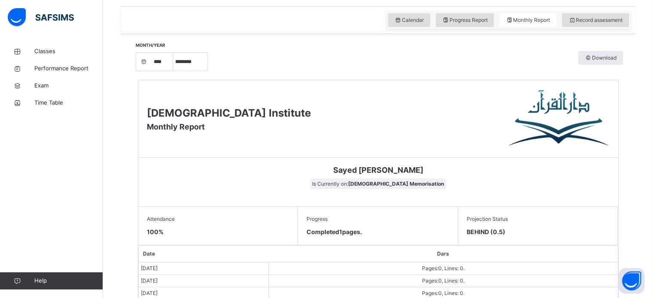
drag, startPoint x: 187, startPoint y: 65, endPoint x: 190, endPoint y: 96, distance: 31.1
click at [190, 96] on div "Month/Year **** **** **** **** **** **** **** ***** ******** ***** ***** *** **…" at bounding box center [379, 289] width 490 height 493
click at [176, 71] on select "***** ******** ***** ***** *** **** **** ****** ********* ******* ******** ****…" at bounding box center [190, 62] width 34 height 18
click at [193, 65] on select "***** ******** ***** ***** *** **** **** ****** ********* ******* ******** ****…" at bounding box center [190, 62] width 34 height 18
click at [176, 71] on select "***** ******** ***** ***** *** **** **** ****** ********* ******* ******** ****…" at bounding box center [190, 62] width 34 height 18
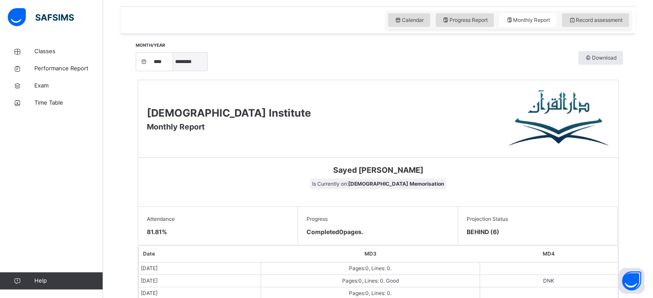
drag, startPoint x: 184, startPoint y: 44, endPoint x: 186, endPoint y: 60, distance: 16.1
click at [186, 60] on div "Month/Year **** **** **** **** **** **** **** ***** ******** ***** ***** *** **…" at bounding box center [172, 61] width 73 height 20
click at [186, 60] on select "***** ******** ***** ***** *** **** **** ****** ********* ******* ******** ****…" at bounding box center [190, 62] width 34 height 18
select select "*"
click at [176, 71] on select "***** ******** ***** ***** *** **** **** ****** ********* ******* ******** ****…" at bounding box center [190, 62] width 34 height 18
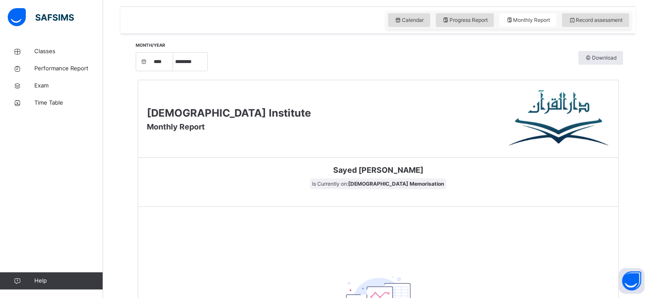
click at [239, 153] on div "Darul Quran Institute Monthly Report" at bounding box center [378, 119] width 480 height 78
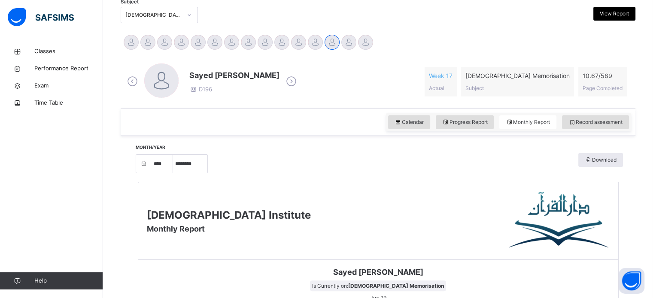
scroll to position [178, 0]
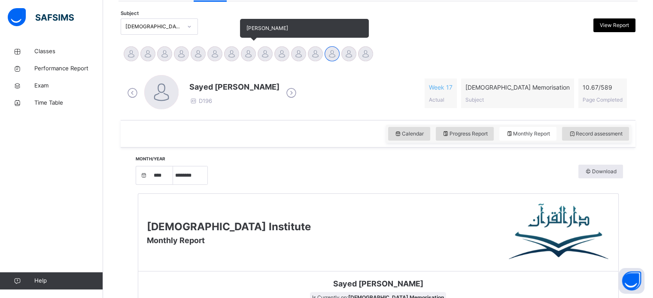
click at [244, 47] on div at bounding box center [248, 53] width 15 height 15
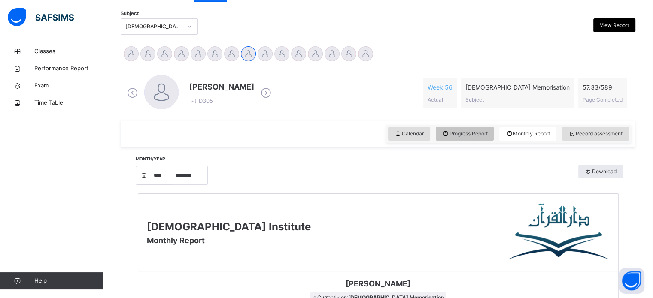
click at [462, 128] on div "Progress Report" at bounding box center [465, 134] width 58 height 14
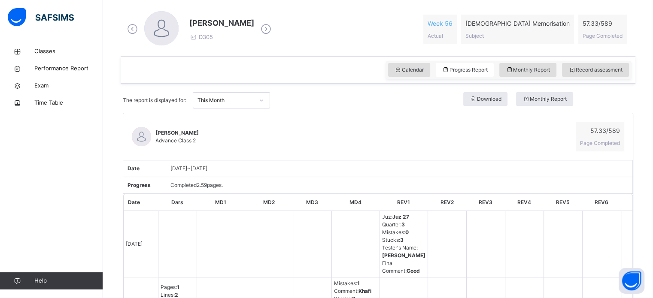
scroll to position [241, 0]
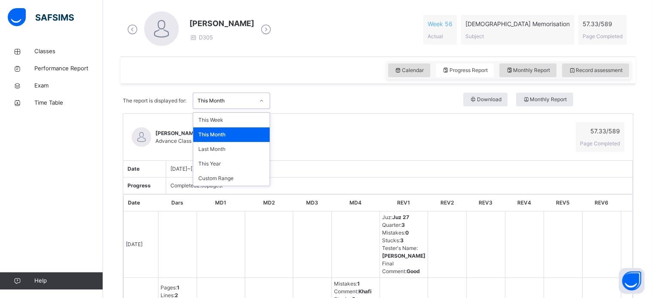
click at [241, 100] on div "This Month" at bounding box center [226, 101] width 57 height 8
click at [240, 116] on div "This Week" at bounding box center [231, 120] width 76 height 15
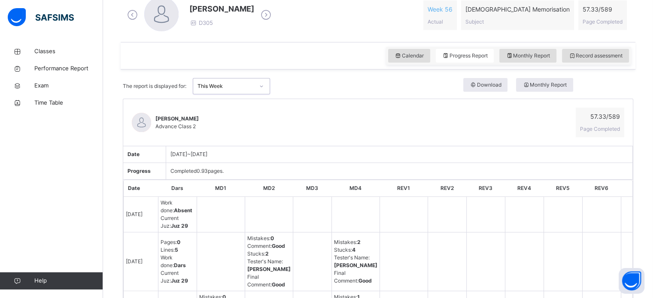
scroll to position [258, 0]
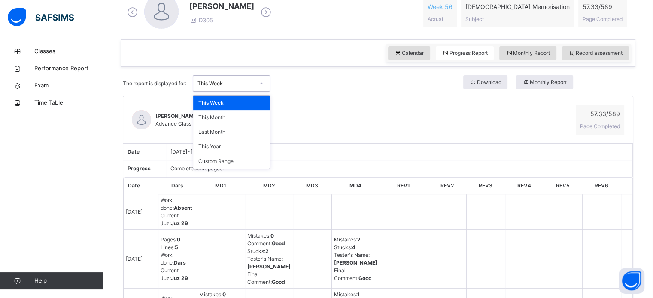
click at [237, 81] on div "This Week" at bounding box center [226, 84] width 57 height 8
click at [230, 149] on div "This Year" at bounding box center [231, 147] width 76 height 15
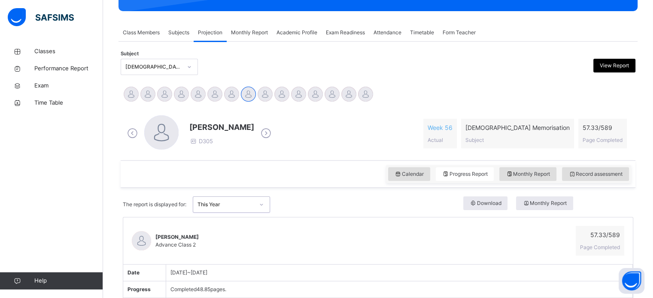
scroll to position [136, 0]
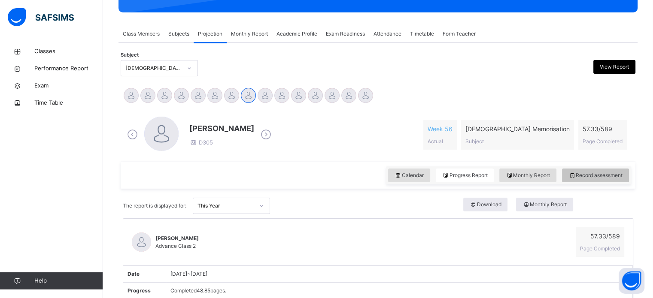
click at [608, 170] on div "Record assessment" at bounding box center [595, 176] width 67 height 14
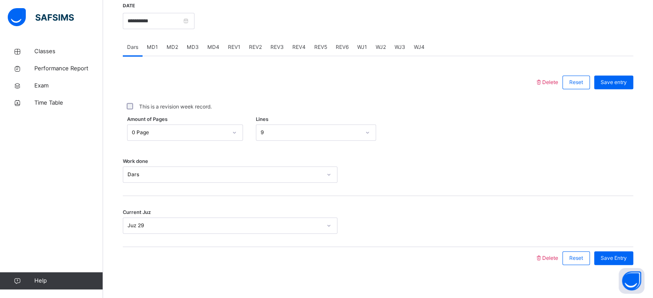
scroll to position [341, 0]
